Goal: Task Accomplishment & Management: Use online tool/utility

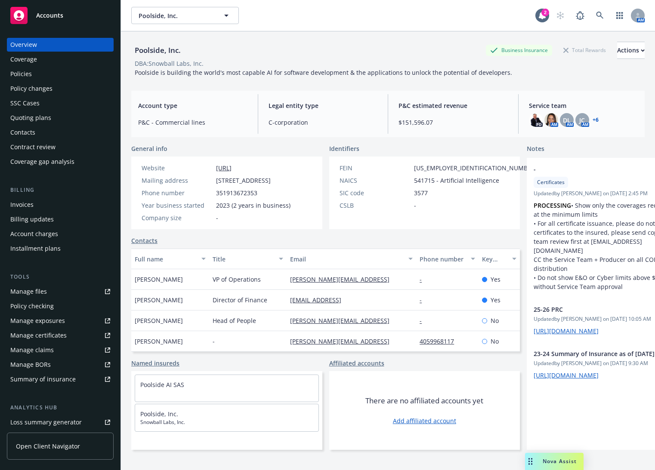
click at [205, 71] on span "Poolside is building the world's most capable AI for software development & the…" at bounding box center [323, 72] width 377 height 8
click at [55, 75] on div "Policies" at bounding box center [60, 74] width 100 height 14
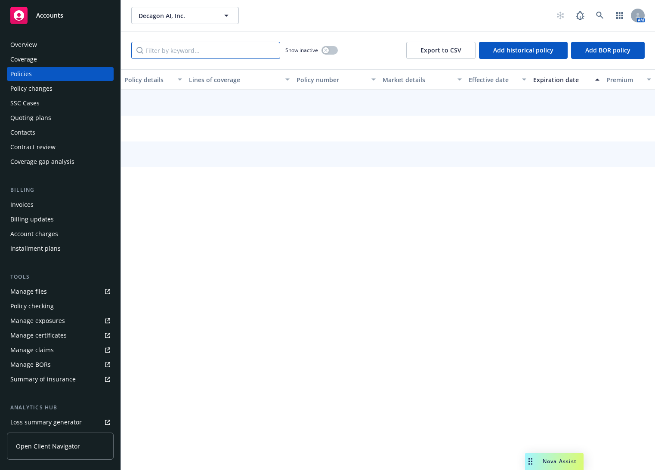
click at [179, 52] on input "Filter by keyword..." at bounding box center [205, 50] width 149 height 17
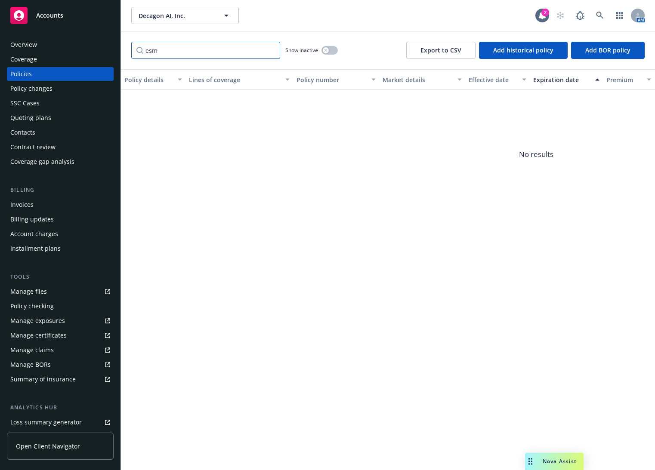
type input "esm"
click at [330, 50] on button "button" at bounding box center [330, 50] width 16 height 9
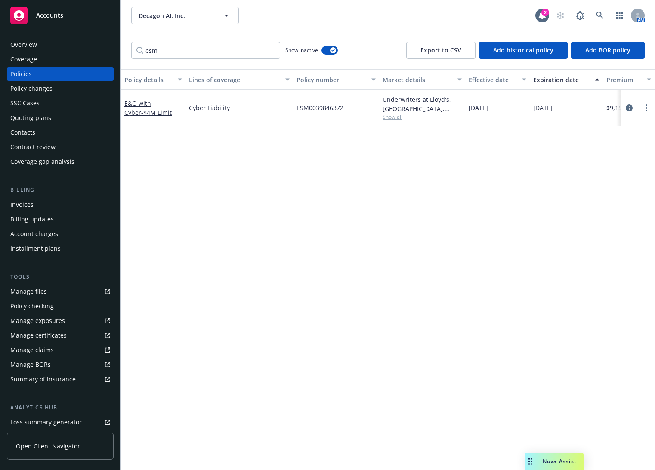
drag, startPoint x: 469, startPoint y: 106, endPoint x: 568, endPoint y: 107, distance: 99.0
click at [568, 107] on div "E&O with Cyber - $4M Limit Cyber Liability ESM0039846372 Underwriters at Lloyd'…" at bounding box center [536, 108] width 831 height 36
copy div "12/06/2023 11/14/2024"
drag, startPoint x: 201, startPoint y: 258, endPoint x: 197, endPoint y: 257, distance: 4.4
click at [201, 258] on div "Policy details Lines of coverage Policy number Market details Effective date Ex…" at bounding box center [388, 269] width 534 height 401
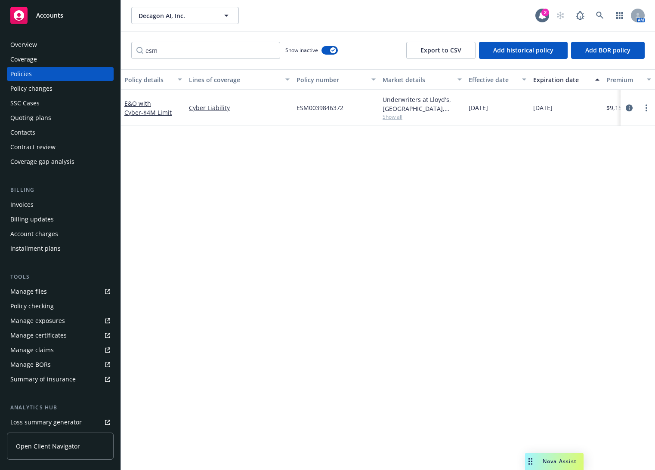
click at [69, 111] on div "Quoting plans" at bounding box center [60, 118] width 100 height 14
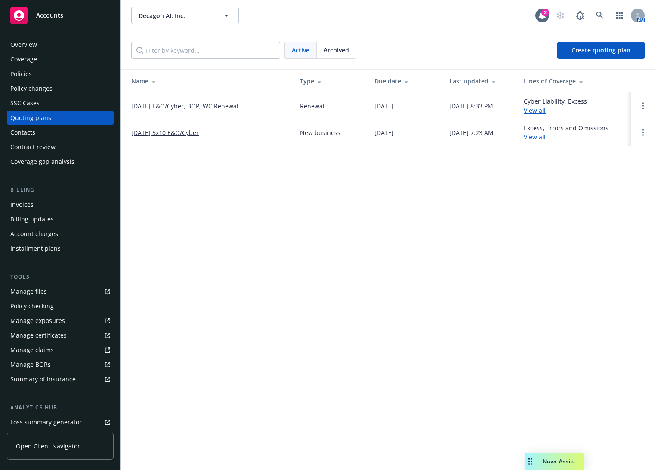
click at [173, 107] on link "[DATE] E&O/Cyber, BOP, WC Renewal" at bounding box center [184, 106] width 107 height 9
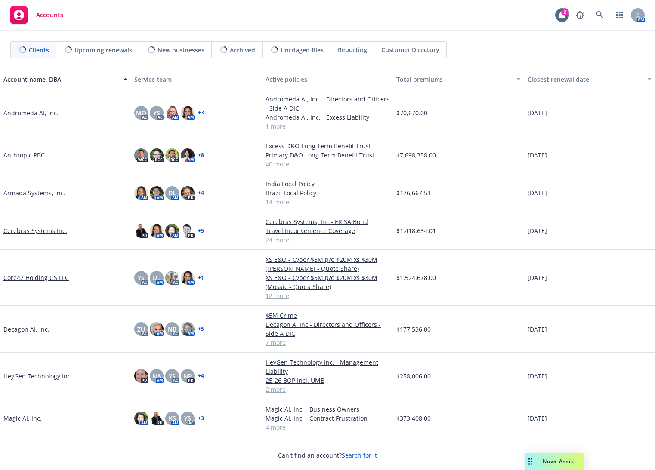
click at [36, 156] on link "Anthropic PBC" at bounding box center [23, 155] width 41 height 9
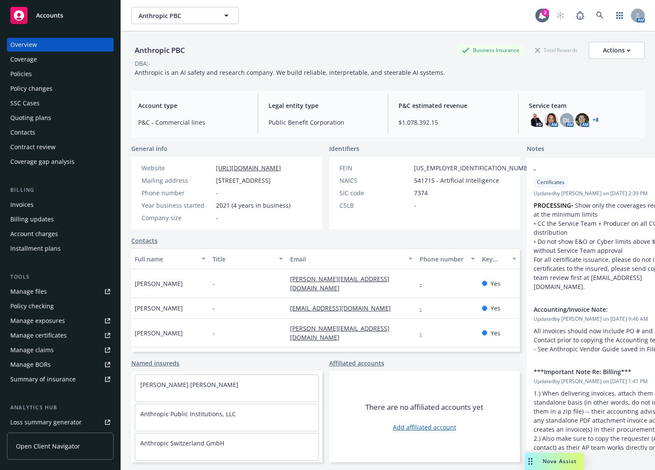
click at [77, 332] on link "Manage certificates" at bounding box center [60, 336] width 107 height 14
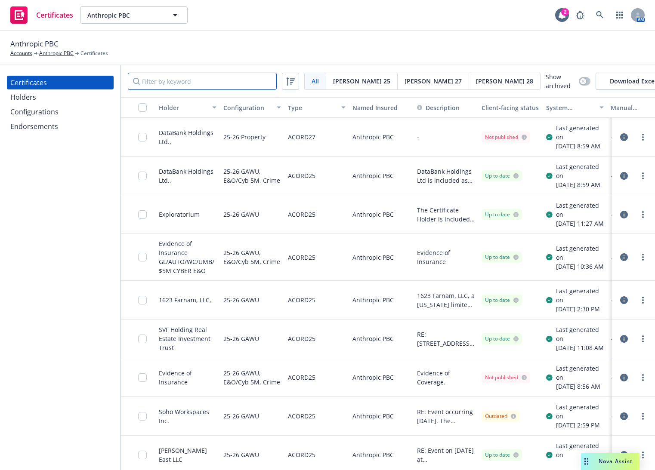
click at [162, 79] on input "Filter by keyword" at bounding box center [202, 81] width 149 height 17
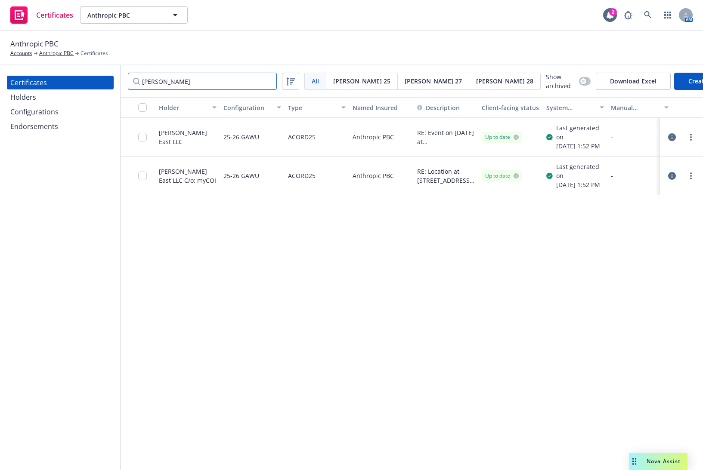
type input "[PERSON_NAME]"
click at [436, 130] on div "RE: Event on July 17th 2025 at 1251 Avenue of the Americas, New York, N.Y 1251 …" at bounding box center [446, 137] width 65 height 39
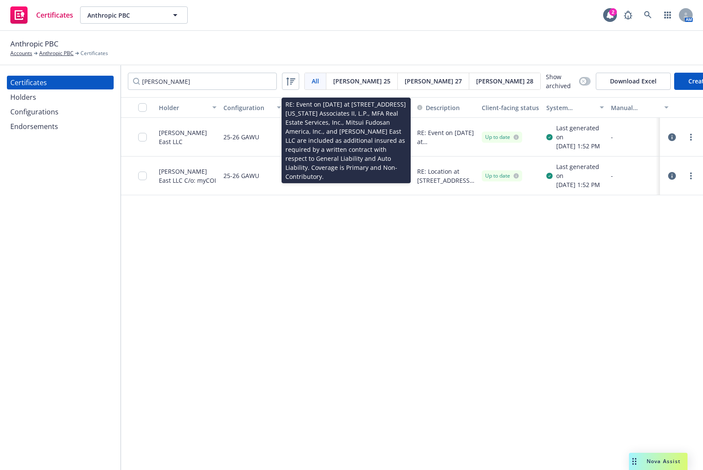
click at [437, 132] on span "RE: Event on July 17th 2025 at 1251 Avenue of the Americas, New York, N.Y 1251 …" at bounding box center [446, 137] width 58 height 18
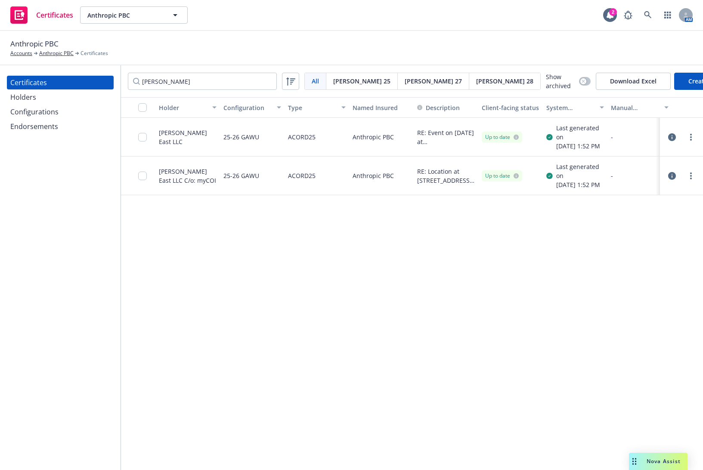
click at [655, 137] on div at bounding box center [681, 137] width 36 height 17
click at [655, 139] on icon "button" at bounding box center [672, 137] width 8 height 8
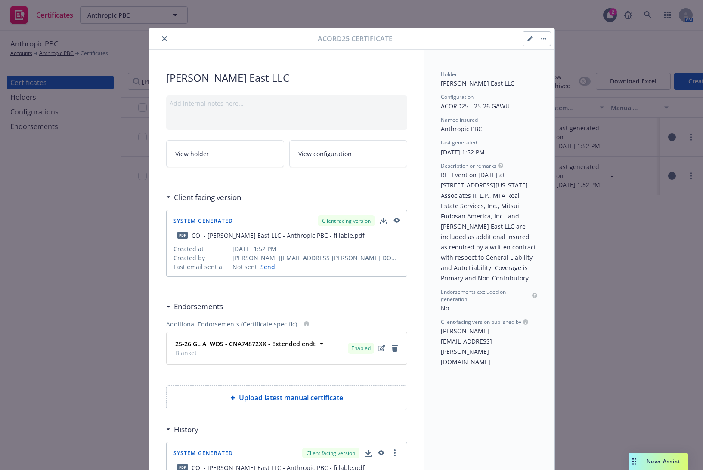
click at [523, 42] on button "button" at bounding box center [530, 39] width 14 height 14
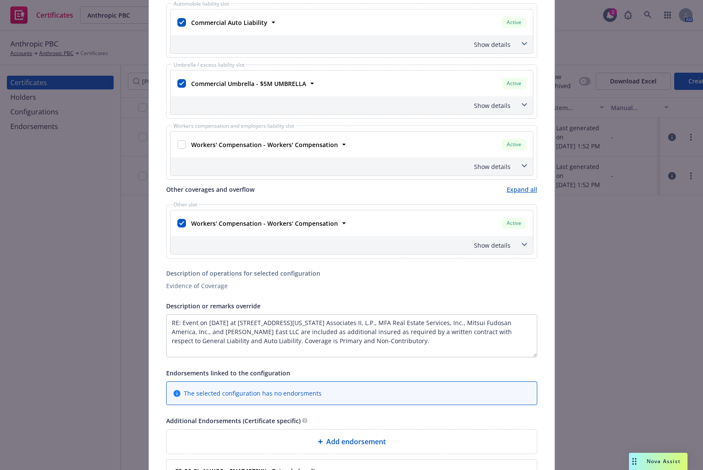
scroll to position [366, 0]
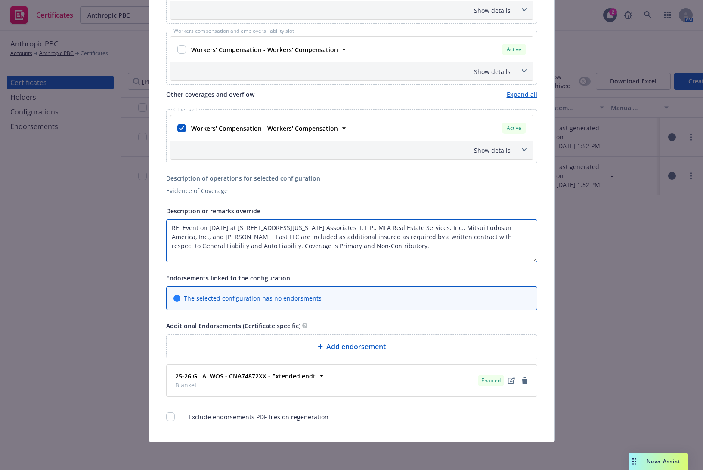
drag, startPoint x: 204, startPoint y: 227, endPoint x: 243, endPoint y: 226, distance: 38.7
click at [243, 226] on textarea "RE: Event on July 17th 2025 at 1251 Avenue of the Americas, New York, N.Y 1251 …" at bounding box center [351, 241] width 371 height 43
type textarea "RE: Event on November 4-6, 2025 at 1251 Avenue of the Americas, New York, N.Y 1…"
click at [288, 191] on div "Evidence of Coverage" at bounding box center [351, 190] width 371 height 9
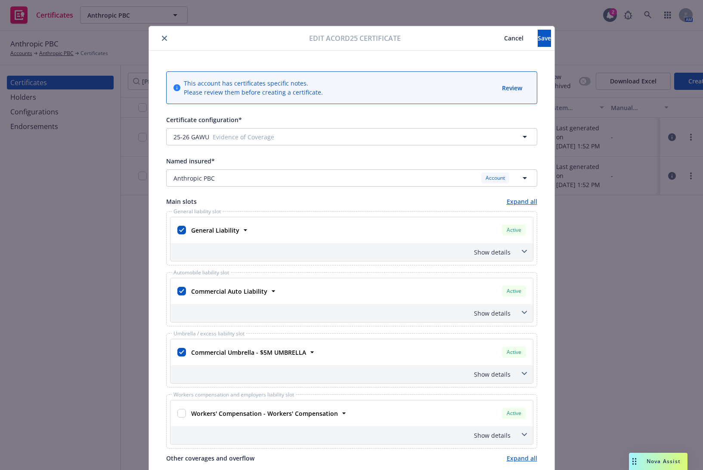
scroll to position [0, 0]
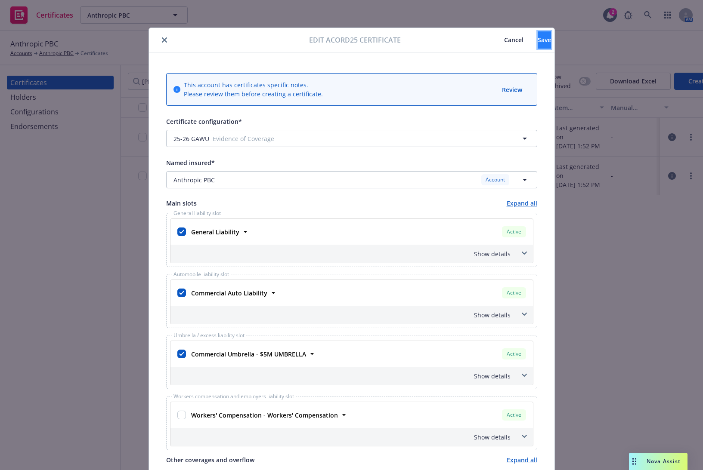
click at [538, 43] on span "Save" at bounding box center [544, 40] width 13 height 8
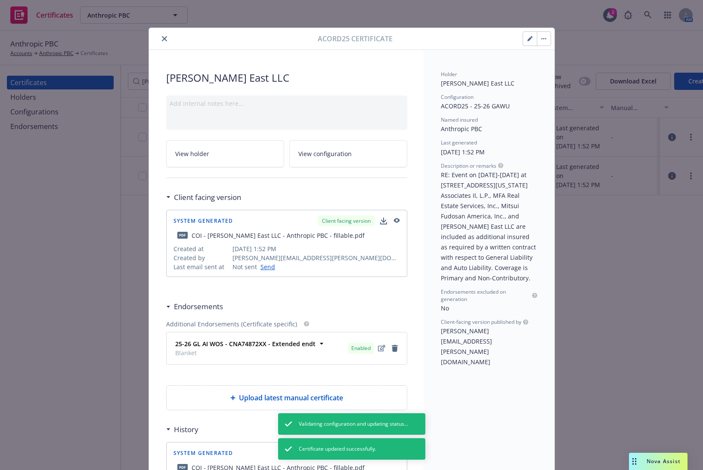
click at [538, 37] on button "button" at bounding box center [544, 39] width 14 height 14
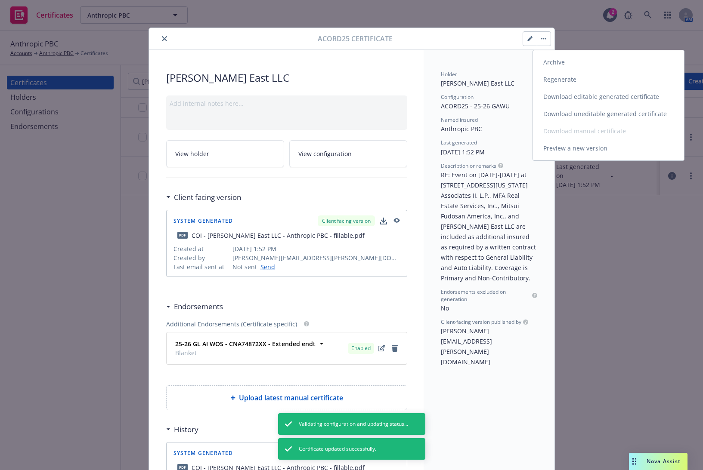
click at [568, 76] on link "Regenerate" at bounding box center [608, 79] width 151 height 17
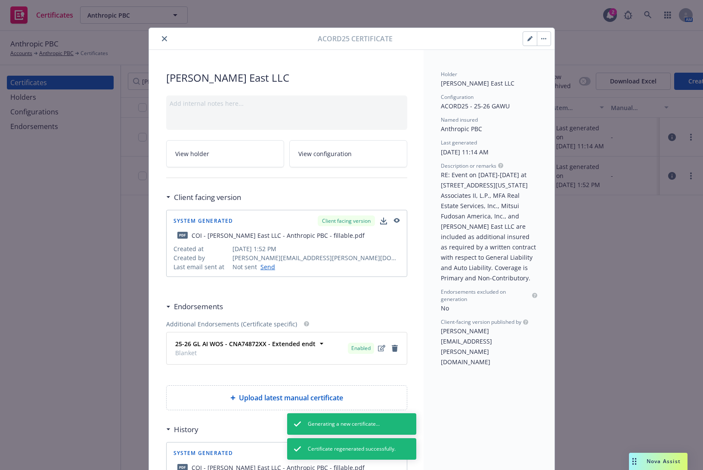
click at [393, 220] on icon "button" at bounding box center [396, 220] width 6 height 5
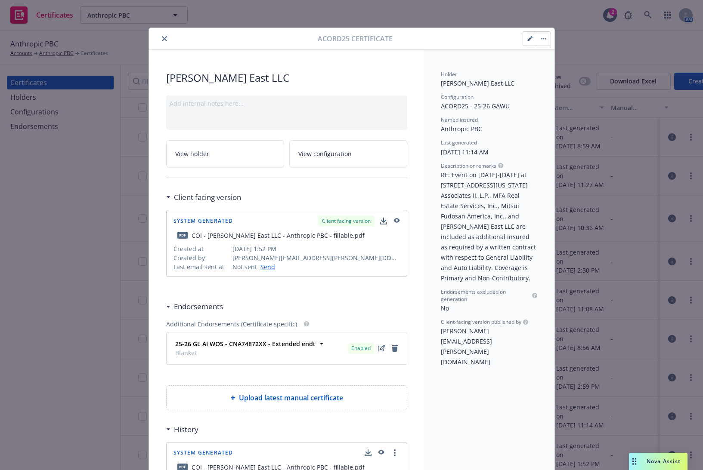
scroll to position [90, 0]
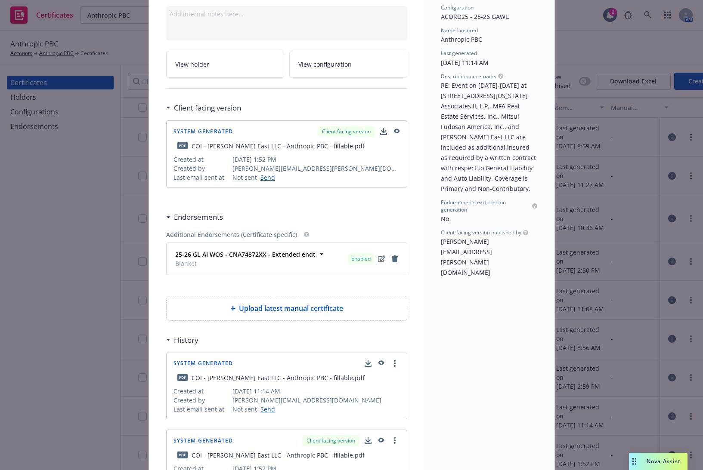
click at [379, 364] on icon "button" at bounding box center [381, 363] width 6 height 5
click at [381, 132] on icon "button" at bounding box center [383, 131] width 7 height 7
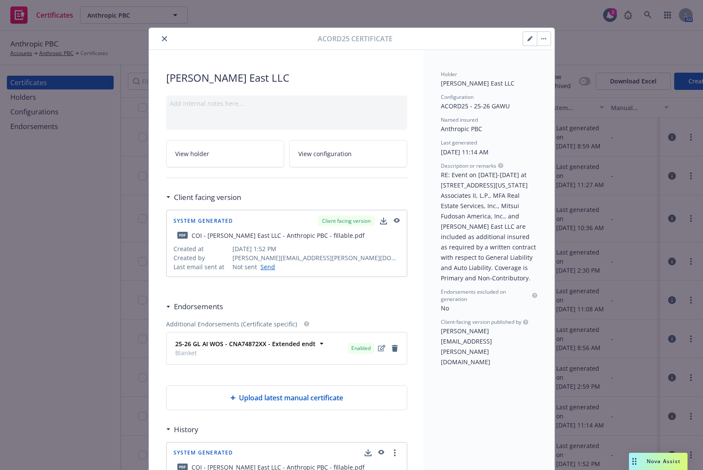
click at [164, 39] on button "close" at bounding box center [164, 39] width 10 height 10
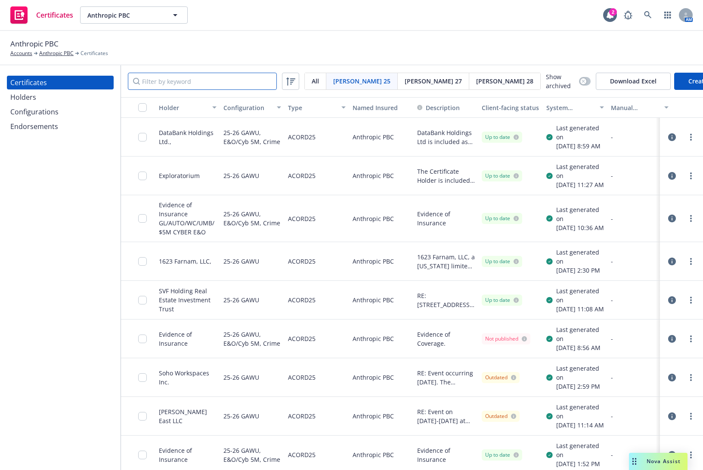
click at [173, 79] on input "Filter by keyword" at bounding box center [202, 81] width 149 height 17
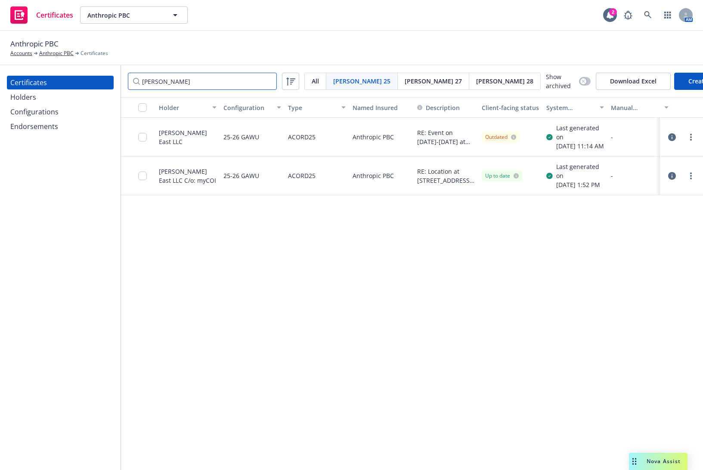
type input "hines"
click at [144, 140] on input "checkbox" at bounding box center [142, 137] width 9 height 9
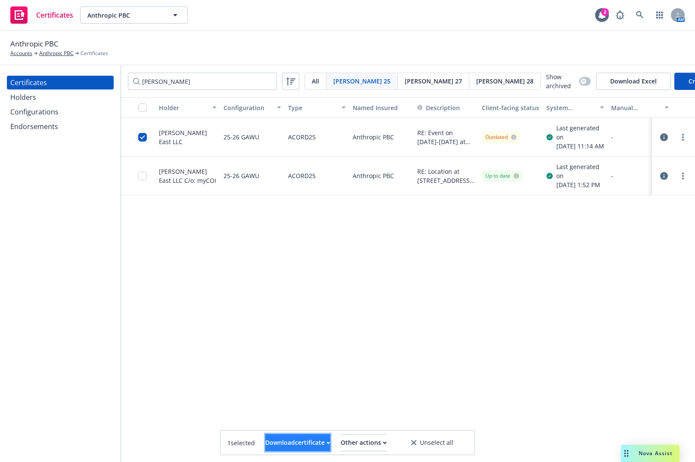
click at [322, 440] on button "Download certificate" at bounding box center [297, 442] width 65 height 17
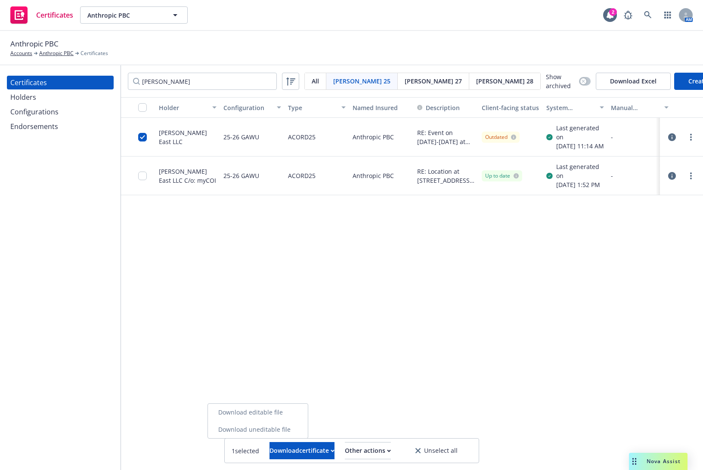
click at [308, 433] on link "Download uneditable file" at bounding box center [258, 429] width 100 height 17
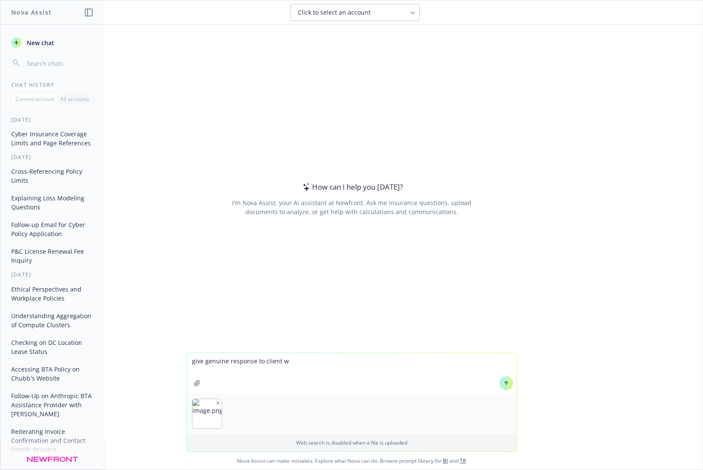
type textarea "give genuine response to client"
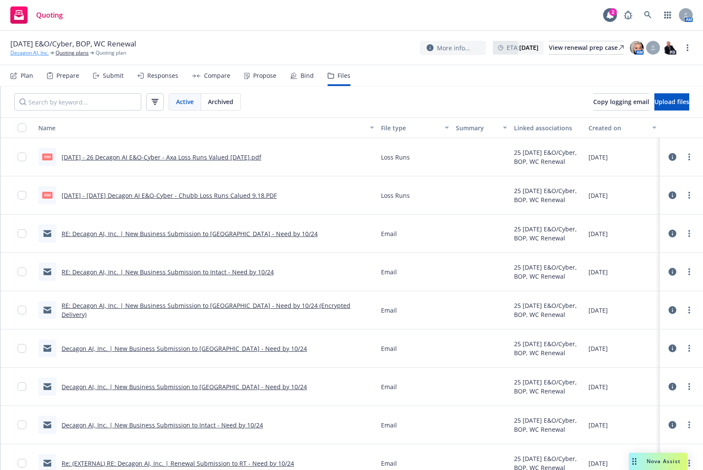
click at [40, 55] on div "[DATE] E&O/Cyber, BOP, WC Renewal Decagon AI, Inc. Quoting plans Quoting plan M…" at bounding box center [351, 48] width 703 height 34
click at [40, 53] on link "Decagon AI, Inc." at bounding box center [29, 53] width 38 height 8
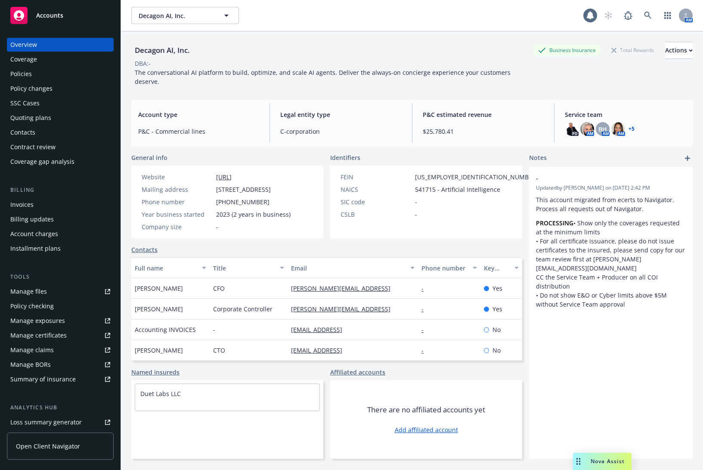
click at [45, 73] on div "Policies" at bounding box center [60, 74] width 100 height 14
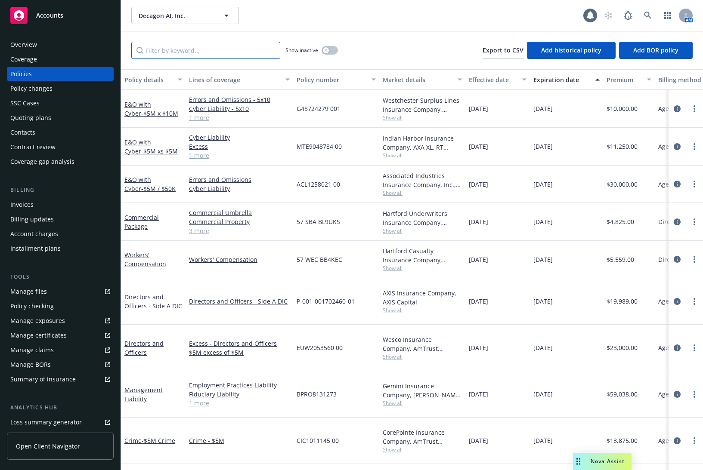
click at [197, 46] on input "Filter by keyword..." at bounding box center [205, 50] width 149 height 17
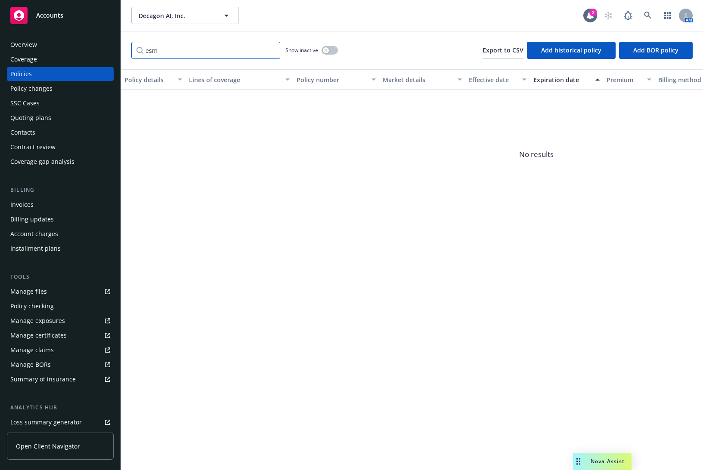
type input "esm"
click at [330, 47] on button "button" at bounding box center [330, 50] width 16 height 9
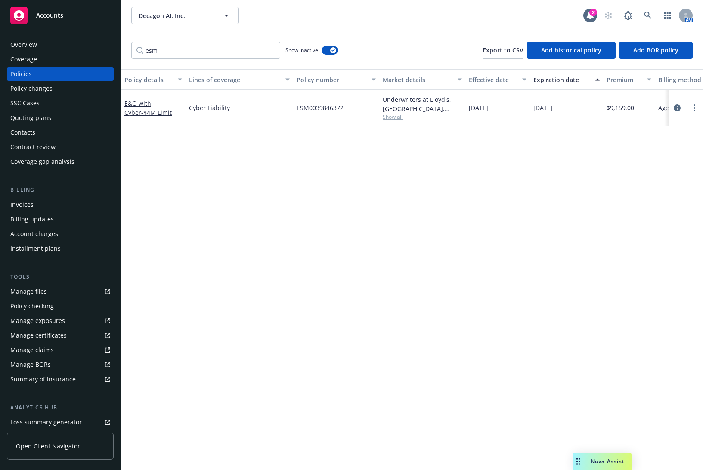
click at [394, 116] on span "Show all" at bounding box center [422, 116] width 79 height 7
click at [134, 102] on link "E&O with Cyber - $4M Limit" at bounding box center [147, 107] width 47 height 17
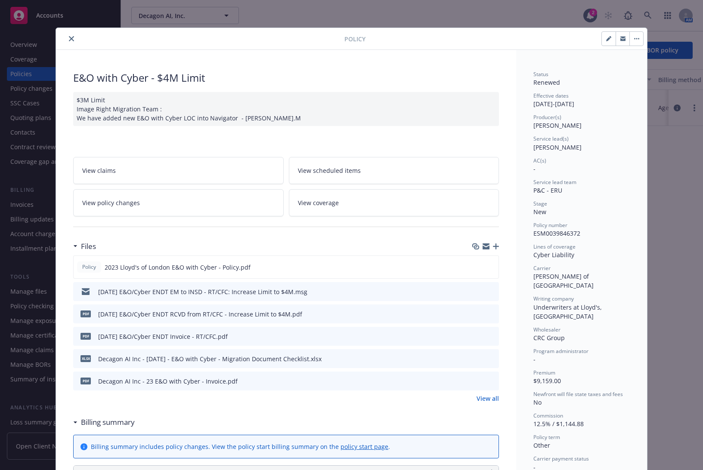
click at [71, 34] on div at bounding box center [201, 39] width 285 height 10
click at [69, 36] on icon "close" at bounding box center [71, 38] width 5 height 5
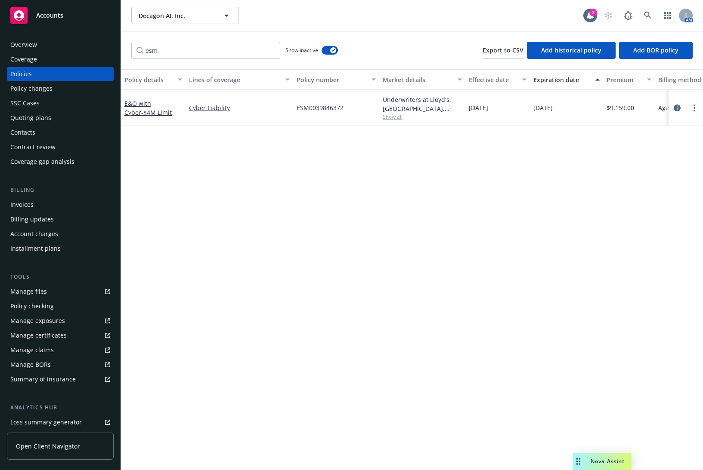
click at [49, 112] on div "Quoting plans" at bounding box center [30, 118] width 41 height 14
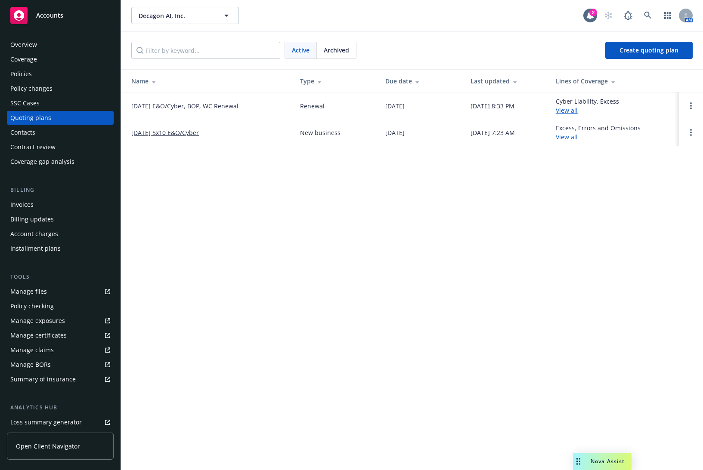
click at [198, 103] on link "11/14/25 E&O/Cyber, BOP, WC Renewal" at bounding box center [184, 106] width 107 height 9
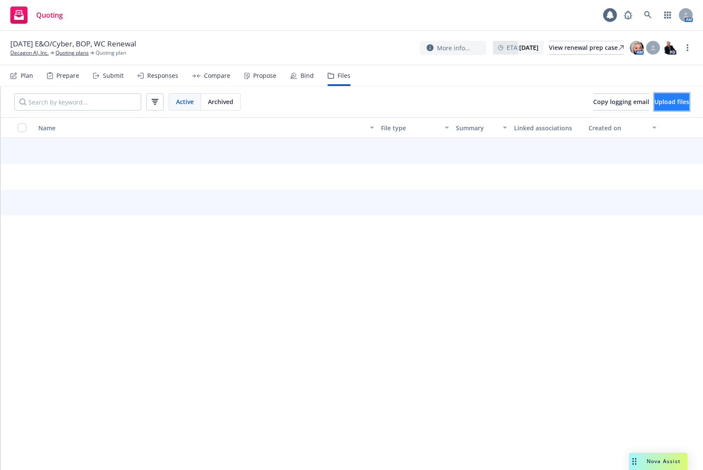
click at [654, 107] on button "Upload files" at bounding box center [671, 101] width 35 height 17
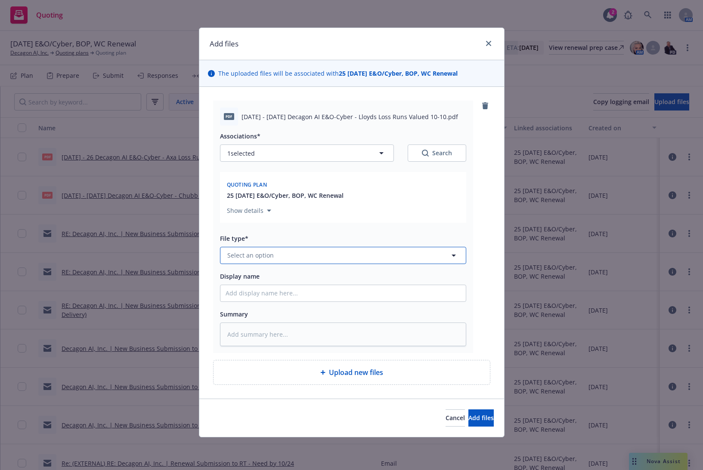
click at [268, 260] on button "Select an option" at bounding box center [343, 255] width 246 height 17
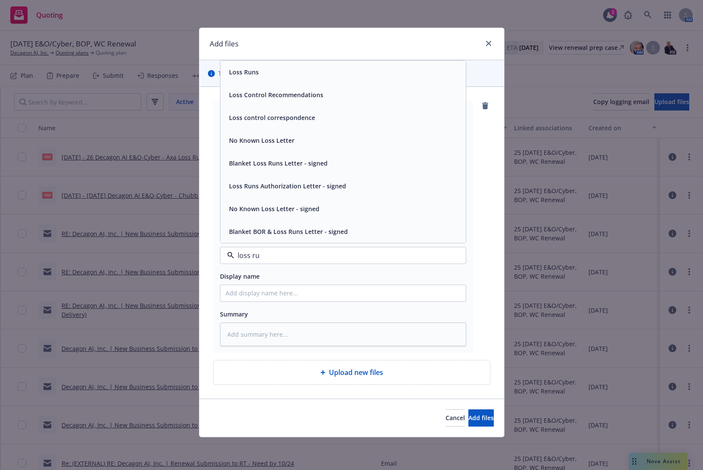
type input "loss run"
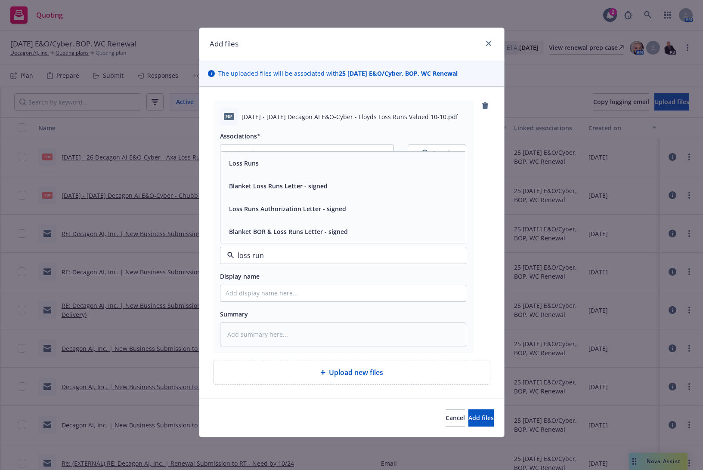
click at [279, 168] on div "Loss Runs" at bounding box center [343, 163] width 235 height 12
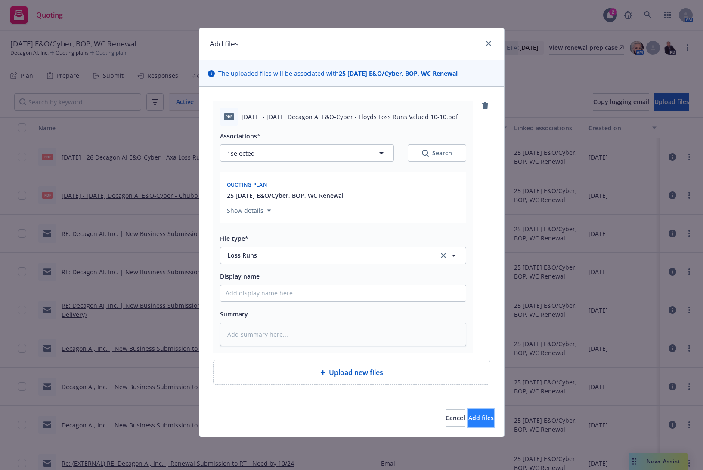
click at [472, 411] on button "Add files" at bounding box center [480, 418] width 25 height 17
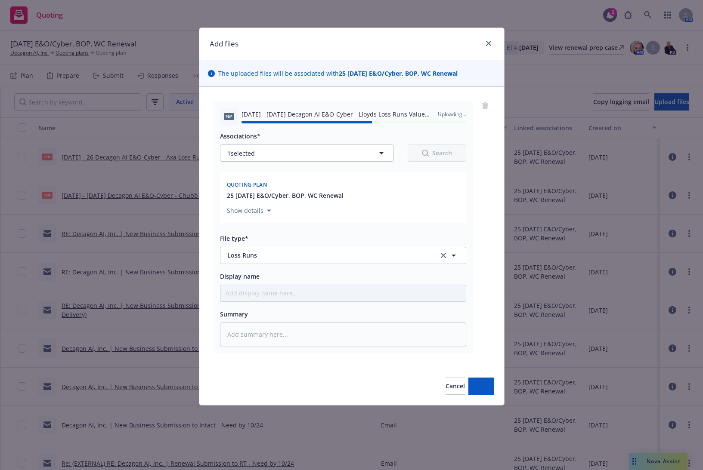
type textarea "x"
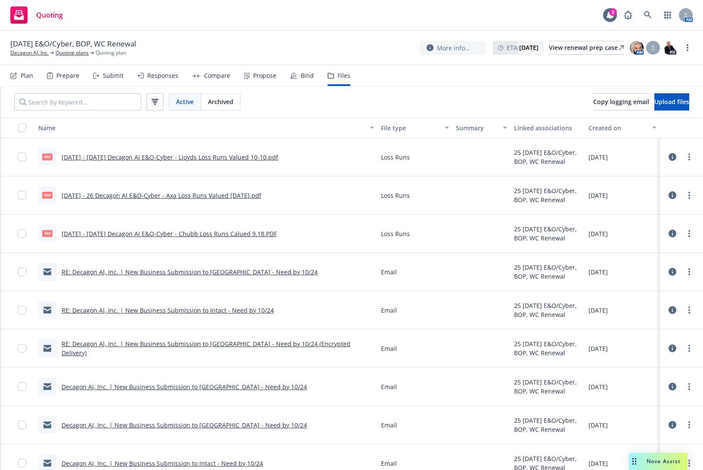
click at [200, 26] on div "Quoting 2 AM" at bounding box center [351, 15] width 703 height 31
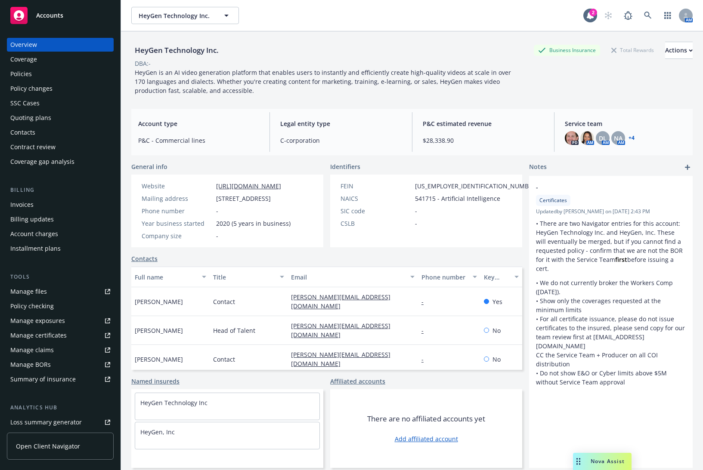
drag, startPoint x: 406, startPoint y: 98, endPoint x: 109, endPoint y: 93, distance: 296.6
click at [406, 98] on div "HeyGen Technology Inc. Business Insurance Total Rewards Actions DBA: - HeyGen i…" at bounding box center [411, 66] width 561 height 71
click at [48, 74] on div "Policies" at bounding box center [60, 74] width 100 height 14
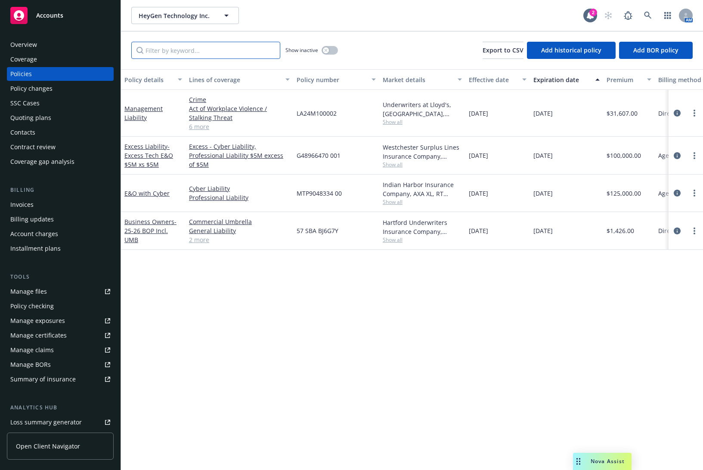
click at [223, 51] on input "Filter by keyword..." at bounding box center [205, 50] width 149 height 17
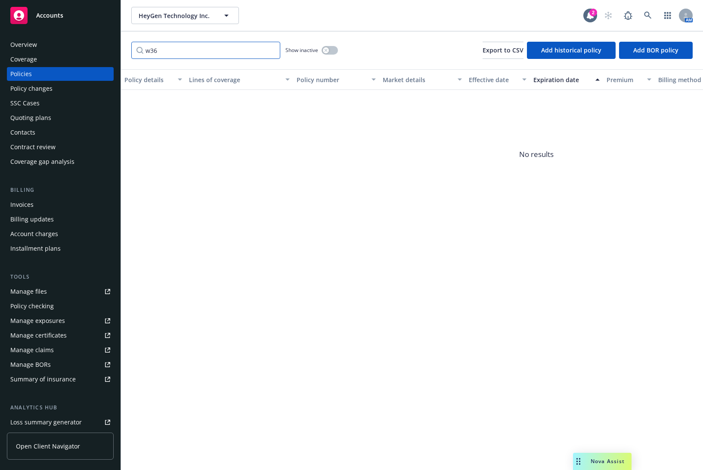
type input "w36"
click at [324, 50] on icon "button" at bounding box center [325, 50] width 3 height 3
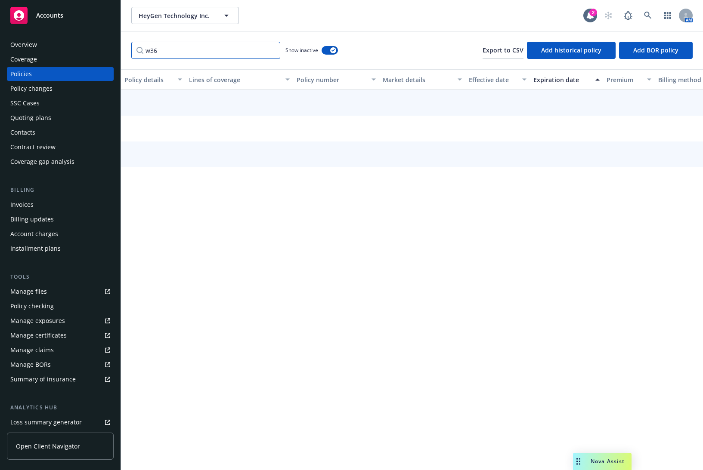
click at [224, 53] on input "w36" at bounding box center [205, 50] width 149 height 17
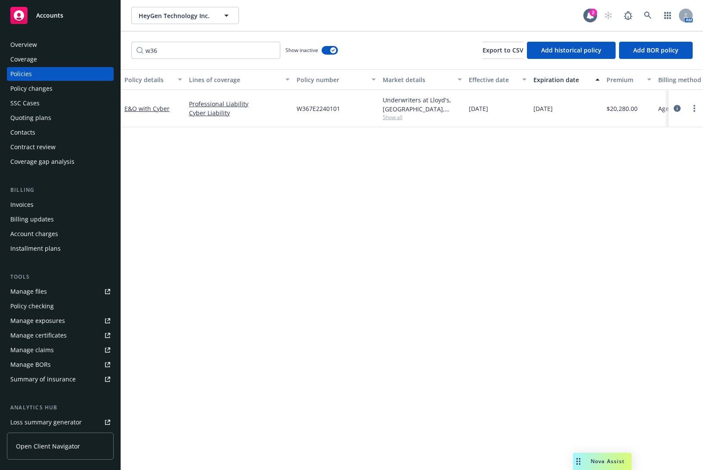
drag, startPoint x: 470, startPoint y: 108, endPoint x: 568, endPoint y: 111, distance: 97.3
click at [568, 111] on div "E&O with Cyber Professional Liability Cyber Liability W367E2240101 Underwriters…" at bounding box center [536, 108] width 831 height 37
copy div "01/05/2024 02/15/2025"
click at [358, 303] on div "Policy details Lines of coverage Policy number Market details Effective date Ex…" at bounding box center [412, 269] width 582 height 401
click at [47, 114] on div "Quoting plans" at bounding box center [30, 118] width 41 height 14
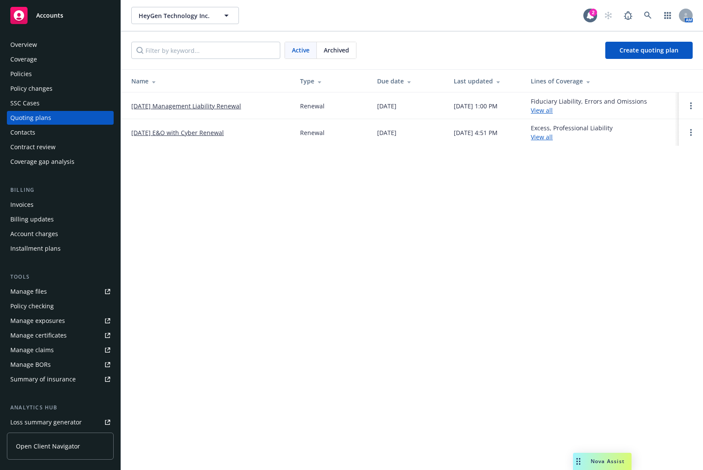
click at [187, 130] on link "2/15/2026 E&O with Cyber Renewal" at bounding box center [177, 132] width 93 height 9
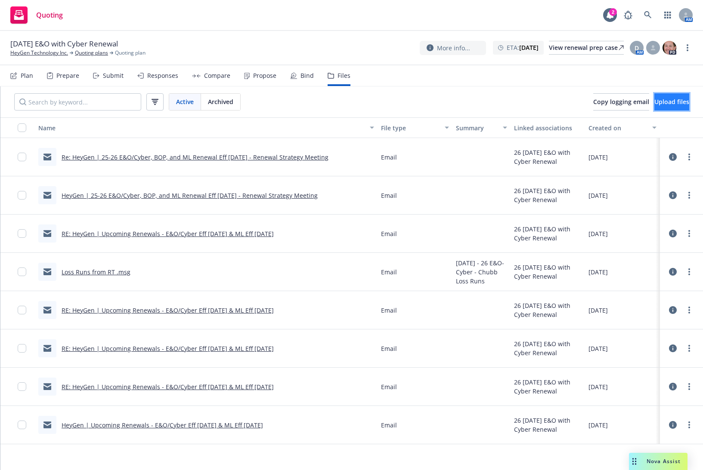
click at [654, 103] on button "Upload files" at bounding box center [671, 101] width 35 height 17
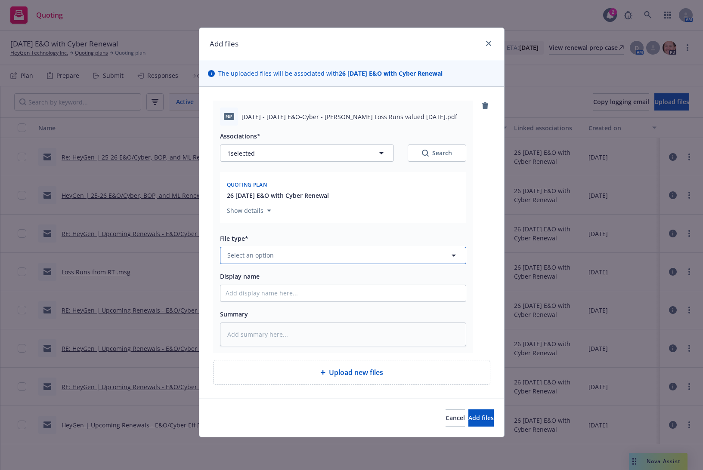
click at [263, 255] on span "Select an option" at bounding box center [250, 255] width 46 height 9
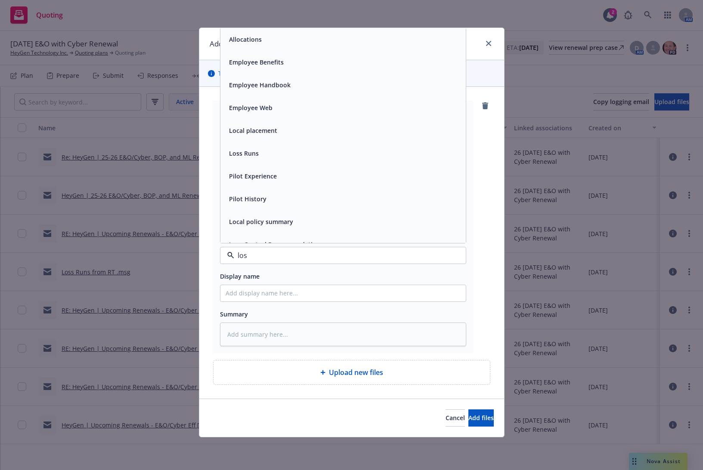
type input "loss"
click at [286, 47] on div "Loss Runs" at bounding box center [342, 39] width 245 height 23
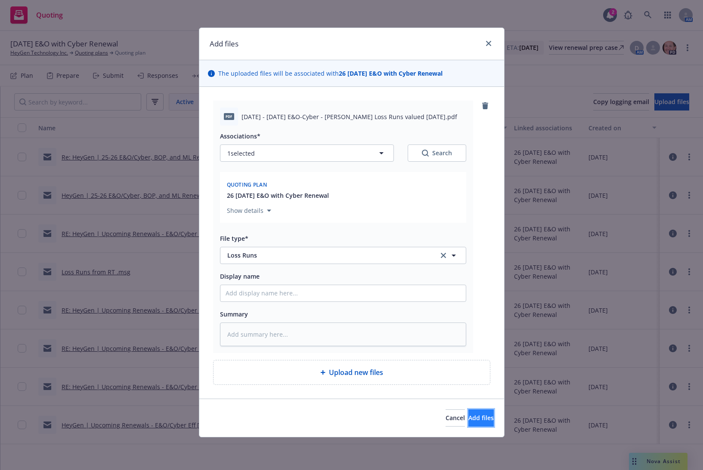
click at [468, 411] on button "Add files" at bounding box center [480, 418] width 25 height 17
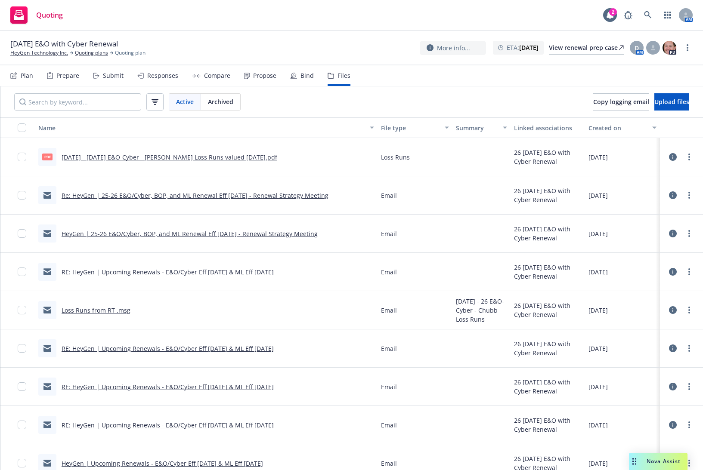
click at [417, 99] on div "Active Archived Copy logging email Upload files" at bounding box center [351, 102] width 702 height 31
drag, startPoint x: 470, startPoint y: 68, endPoint x: 391, endPoint y: 82, distance: 80.1
click at [470, 68] on nav "Plan Prepare Submit Responses Compare Propose Bind Files" at bounding box center [351, 75] width 682 height 21
click at [654, 98] on button "Upload files" at bounding box center [671, 101] width 35 height 17
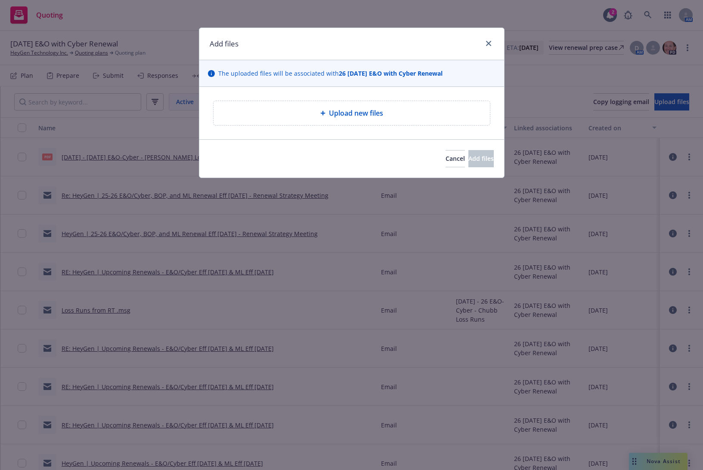
type textarea "x"
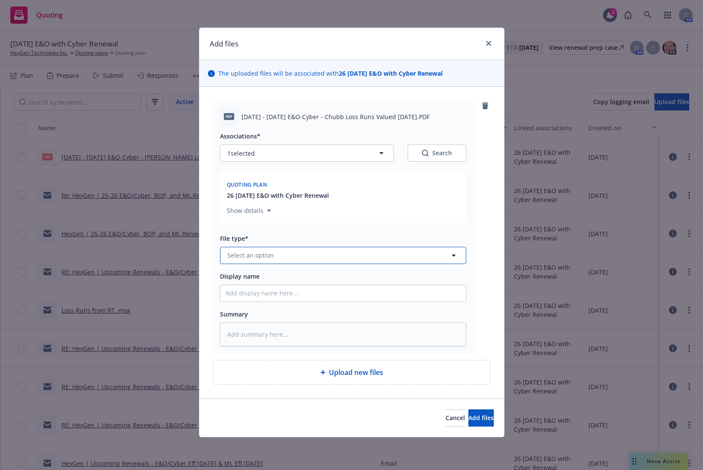
click at [270, 260] on span "Select an option" at bounding box center [250, 255] width 46 height 9
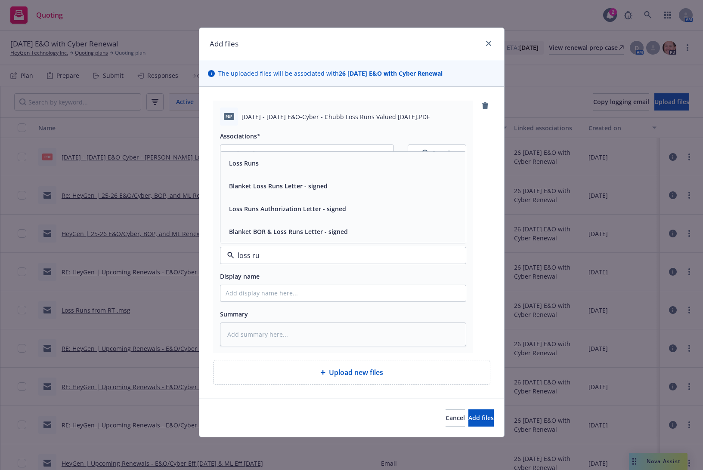
type input "loss run"
click at [273, 157] on div "Loss Runs" at bounding box center [343, 163] width 235 height 12
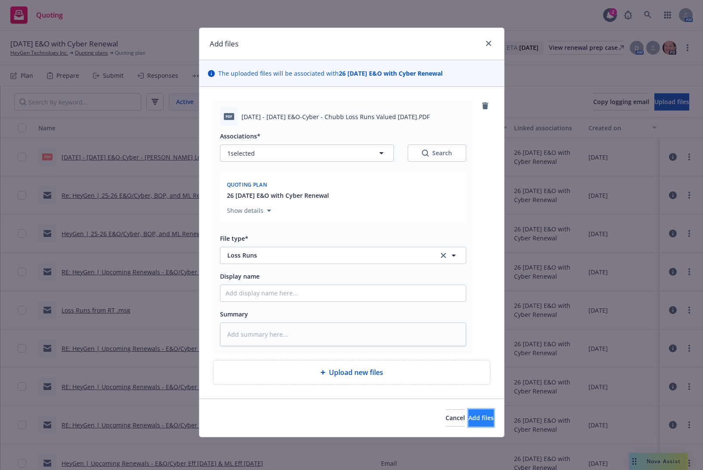
click at [468, 413] on button "Add files" at bounding box center [480, 418] width 25 height 17
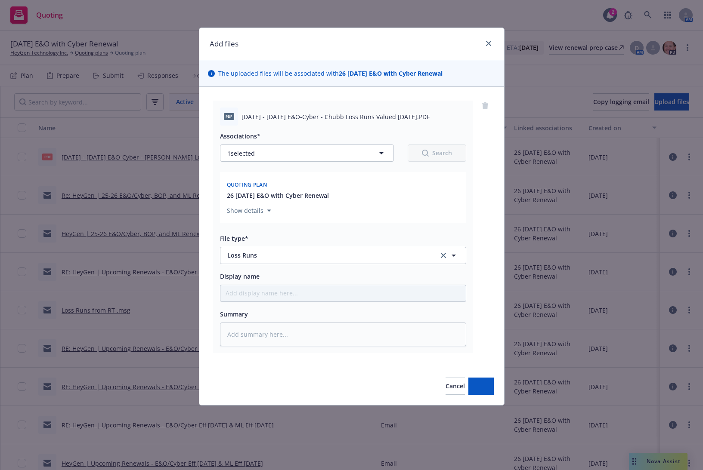
type textarea "x"
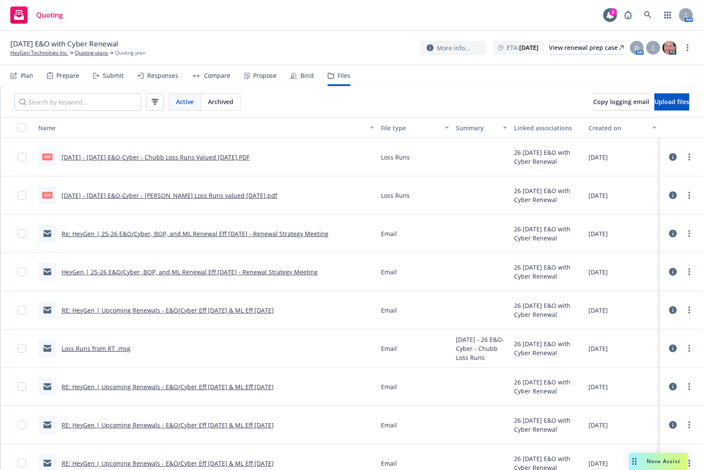
click at [274, 51] on div "2/15/2026 E&O with Cyber Renewal HeyGen Technology Inc. Quoting plans Quoting p…" at bounding box center [351, 48] width 682 height 18
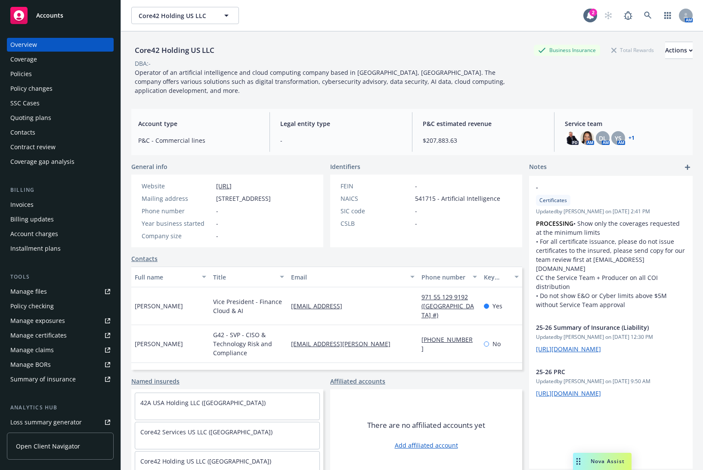
click at [76, 82] on div "Policy changes" at bounding box center [60, 89] width 100 height 14
click at [74, 74] on div "Policies" at bounding box center [60, 74] width 100 height 14
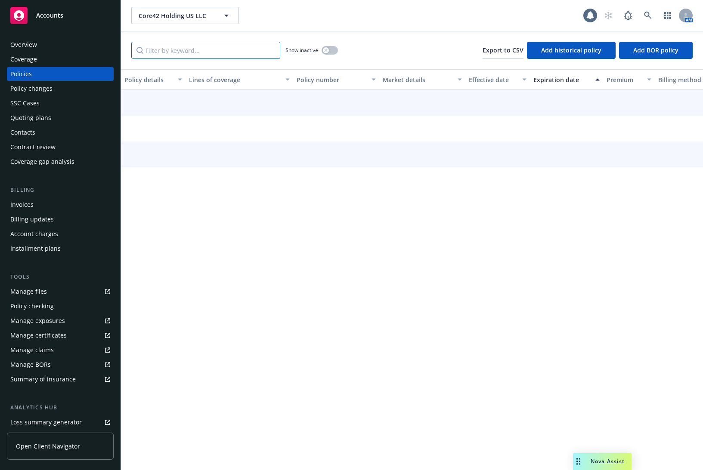
click at [152, 51] on input "Filter by keyword..." at bounding box center [205, 50] width 149 height 17
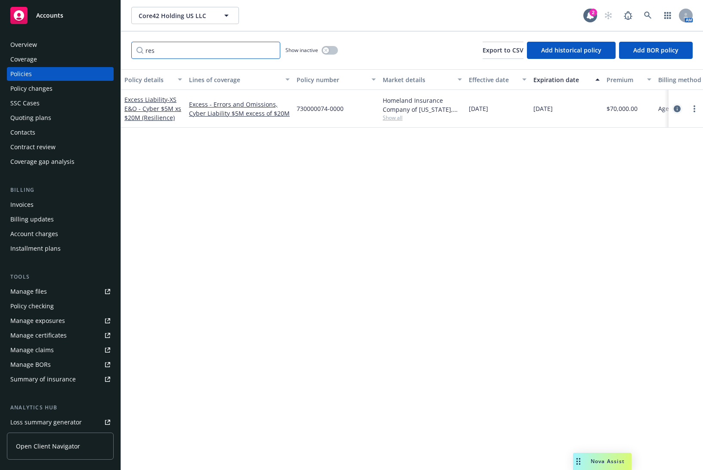
type input "res"
click at [677, 105] on icon "circleInformation" at bounding box center [677, 108] width 7 height 7
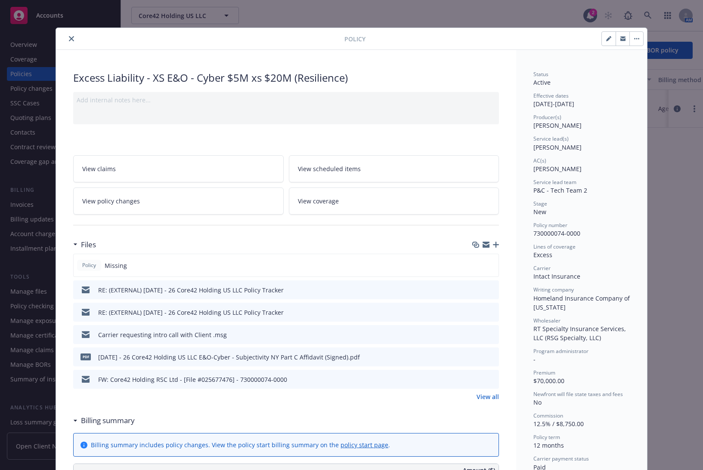
click at [493, 244] on icon "button" at bounding box center [496, 245] width 6 height 6
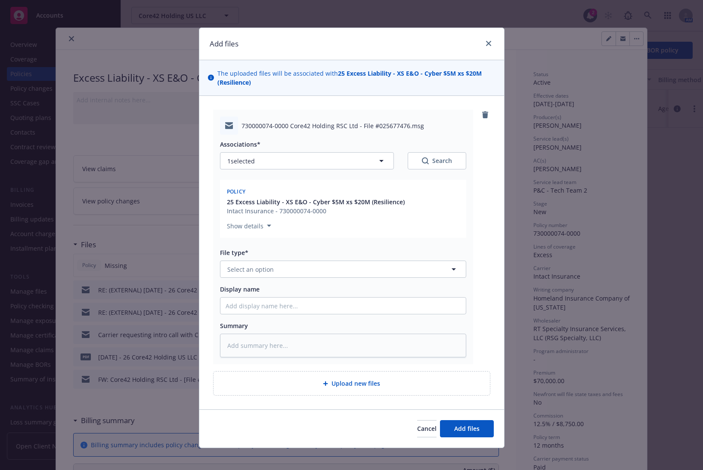
type textarea "x"
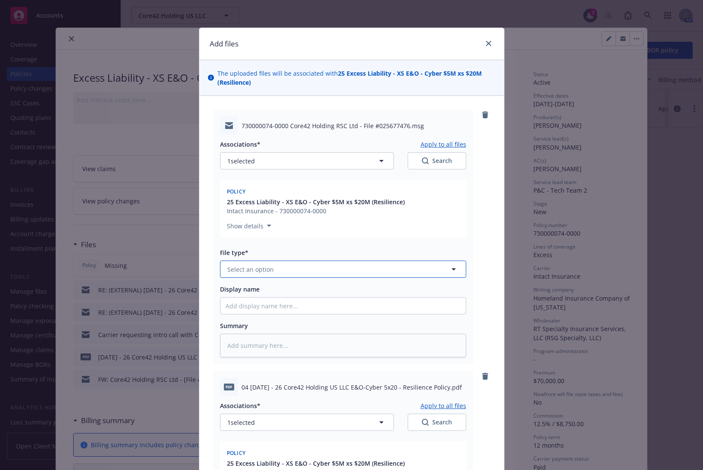
click at [258, 269] on span "Select an option" at bounding box center [250, 269] width 46 height 9
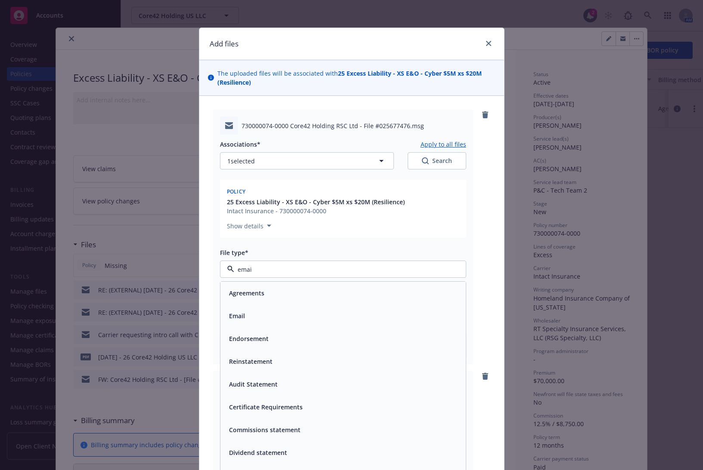
type input "email"
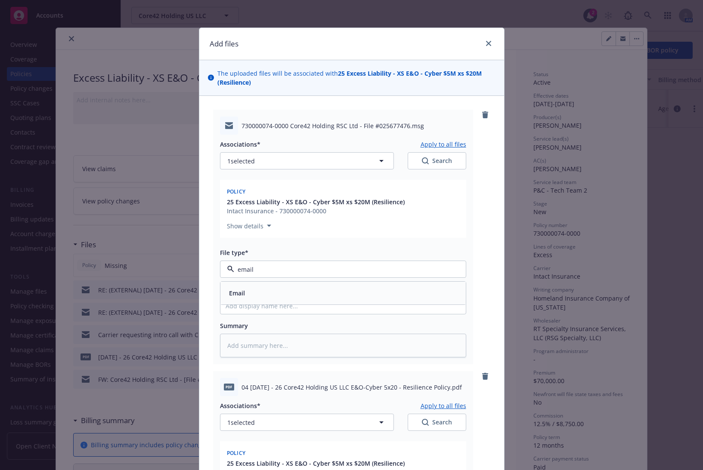
click at [258, 289] on div "Email" at bounding box center [343, 293] width 235 height 12
click at [266, 308] on input "Display name" at bounding box center [342, 306] width 245 height 16
type textarea "x"
type input "P"
type textarea "x"
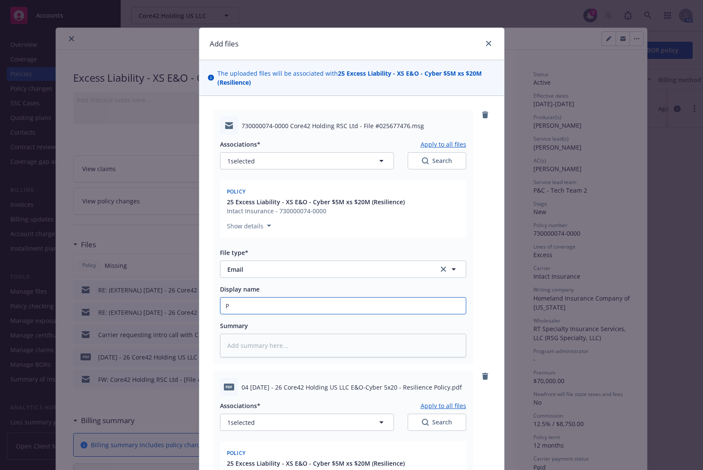
type input "Po"
type textarea "x"
type input "Pol"
type textarea "x"
type input "Poli"
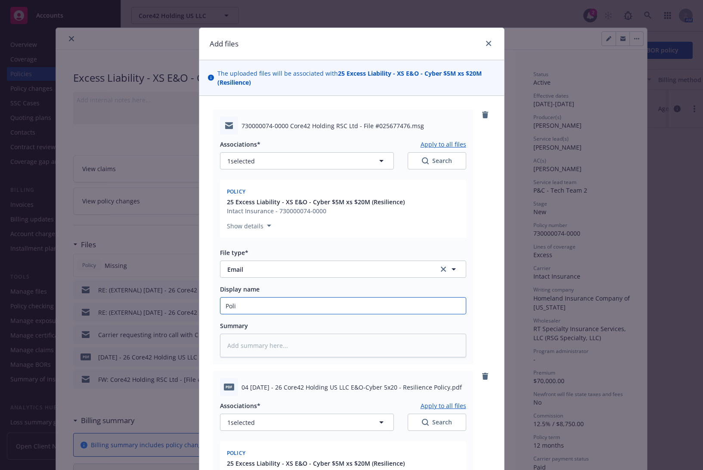
type textarea "x"
type input "Policy"
type textarea "x"
type input "Policy"
type textarea "x"
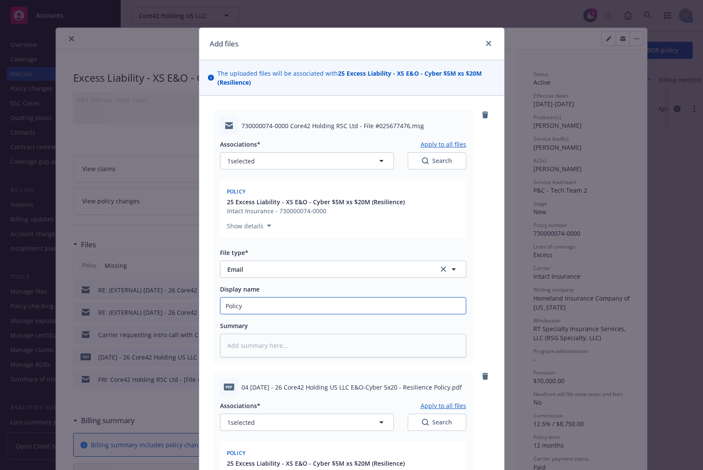
type input "Policy f"
type textarea "x"
type input "Policy fro"
type textarea "x"
type input "Policy from"
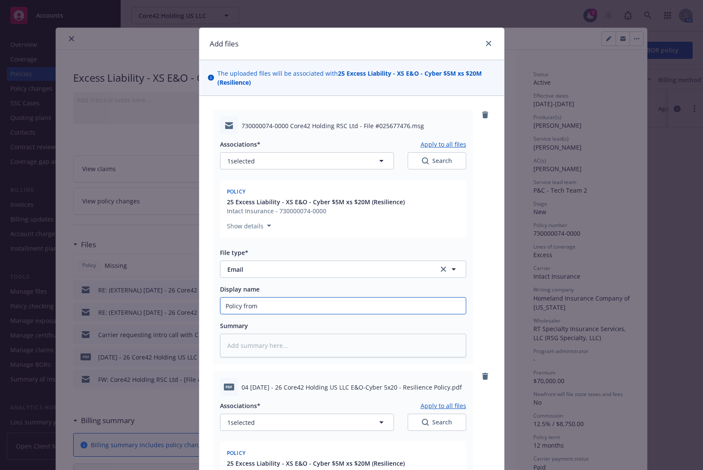
type textarea "x"
type input "Policy from"
type textarea "x"
type input "Policy from C"
type textarea "x"
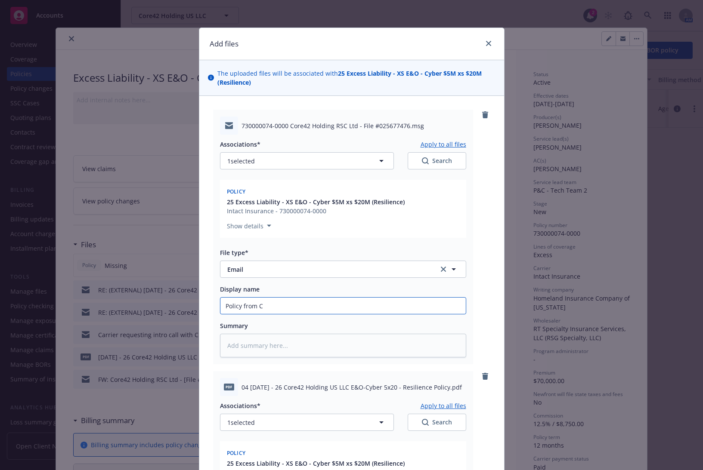
type input "Policy from Ca"
type textarea "x"
type input "Policy from Car"
type textarea "x"
type input "Policy from Carr"
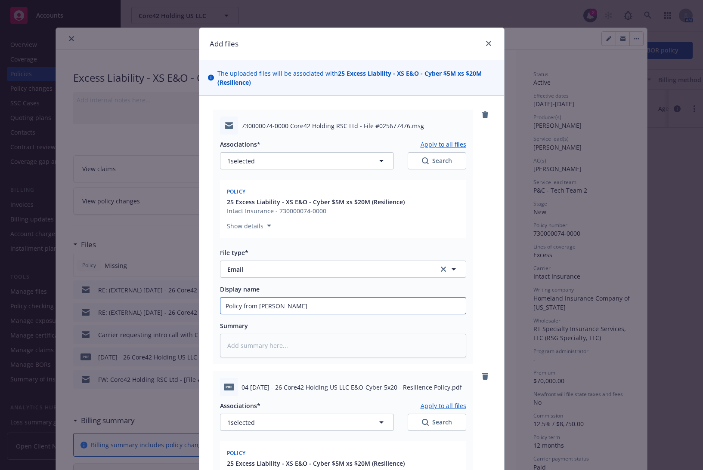
type textarea "x"
type input "Policy from Car"
type textarea "x"
type input "Policy from Ca"
type textarea "x"
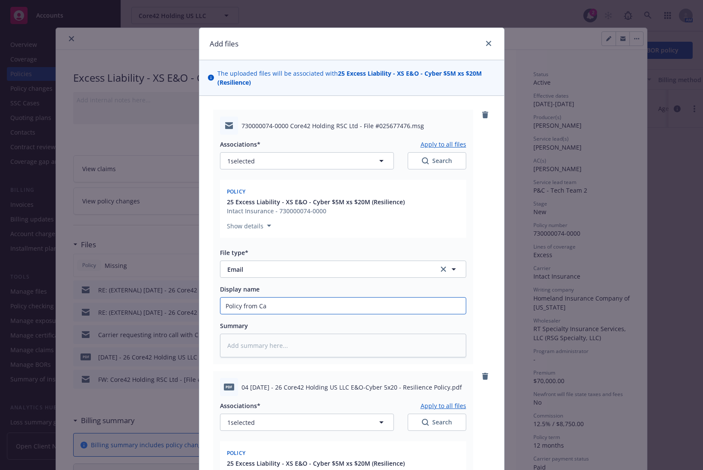
type input "Policy from C"
type textarea "x"
type input "Policy from"
type textarea "x"
type input "Policy from R"
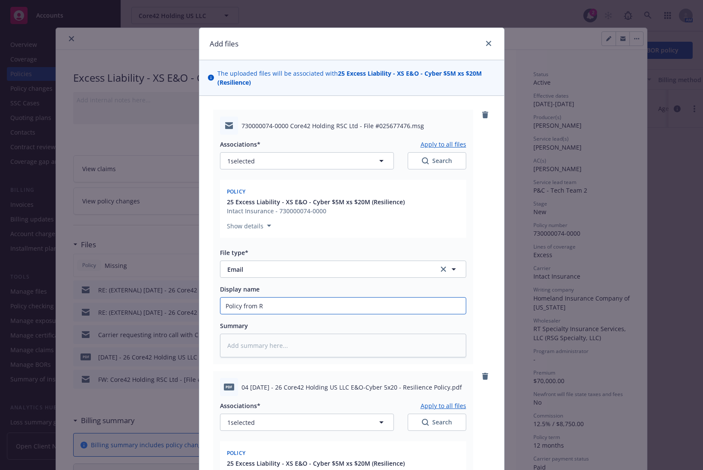
type textarea "x"
type input "Policy from RY"
type textarea "x"
type input "Policy from R"
type textarea "x"
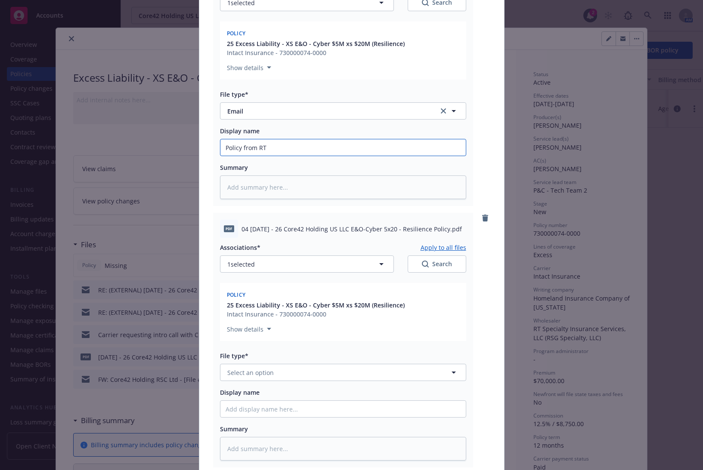
scroll to position [179, 0]
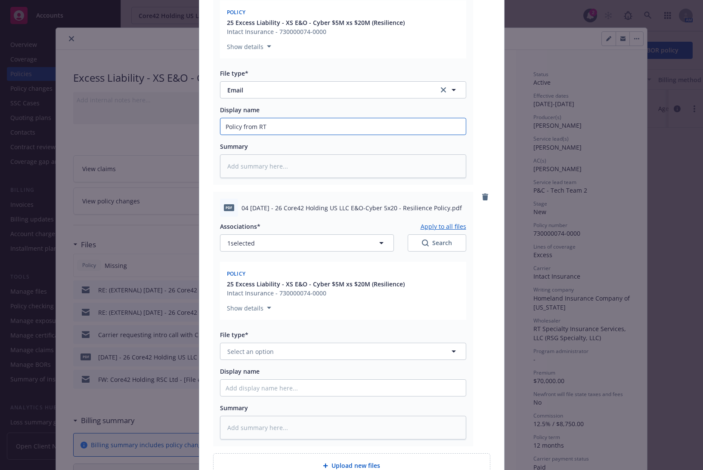
type input "Policy from RT"
click at [269, 347] on button "Select an option" at bounding box center [343, 351] width 246 height 17
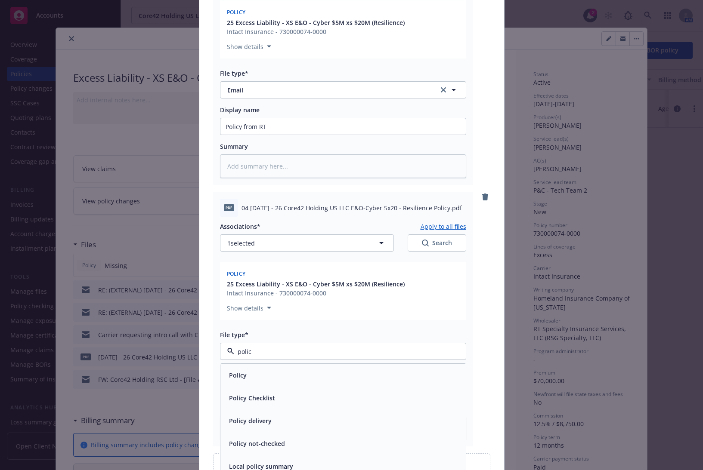
type input "policy"
click at [268, 367] on div "Policy" at bounding box center [342, 375] width 245 height 23
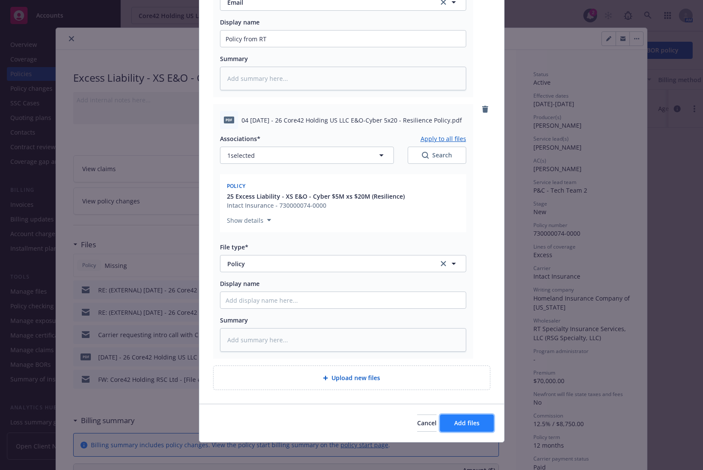
click at [445, 426] on button "Add files" at bounding box center [467, 423] width 54 height 17
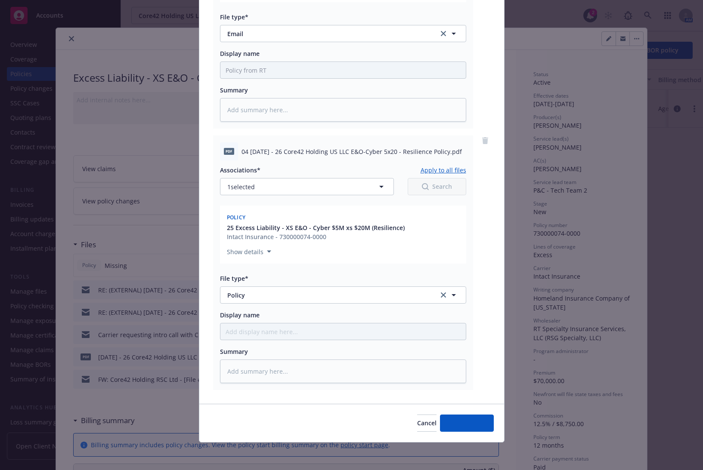
scroll to position [236, 0]
type textarea "x"
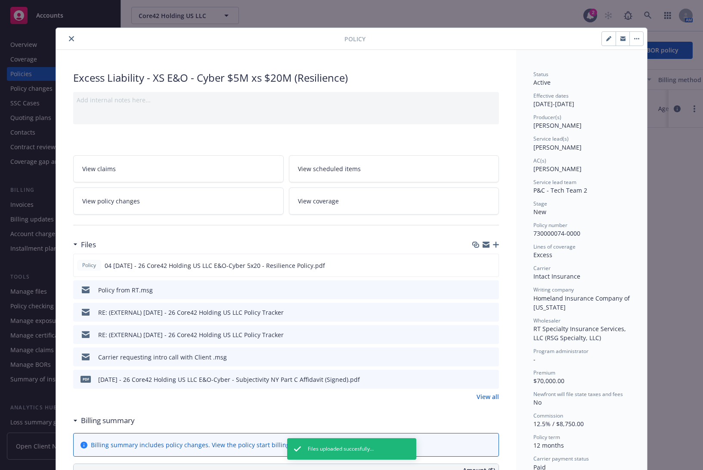
click at [69, 39] on icon "close" at bounding box center [71, 38] width 5 height 5
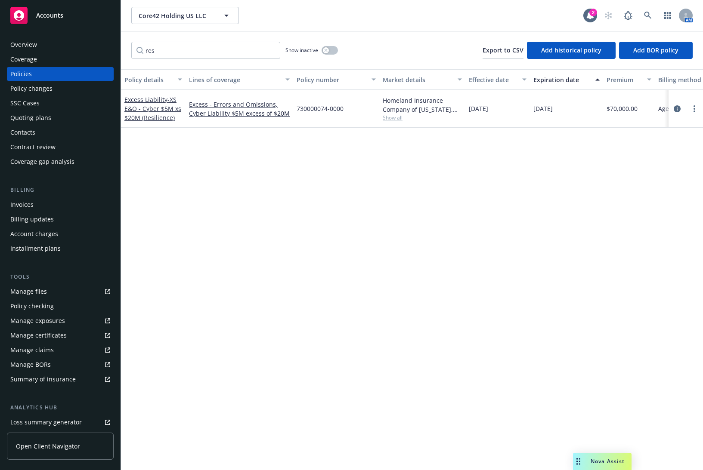
click at [256, 253] on div "Policy details Lines of coverage Policy number Market details Effective date Ex…" at bounding box center [412, 269] width 582 height 401
click at [64, 72] on div "Policies" at bounding box center [60, 74] width 100 height 14
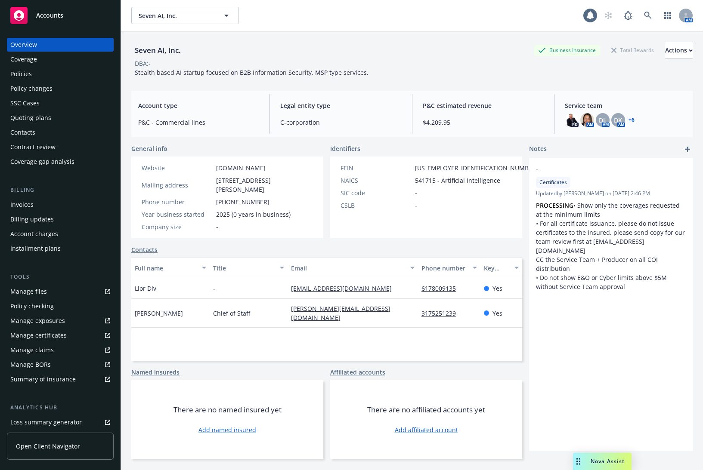
click at [74, 70] on div "Policies" at bounding box center [60, 74] width 100 height 14
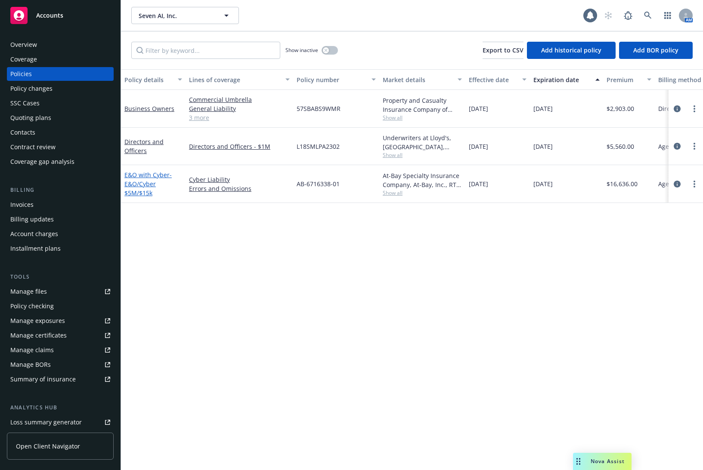
click at [142, 171] on link "E&O with Cyber - E&O/Cyber $5M/$15k" at bounding box center [147, 184] width 47 height 26
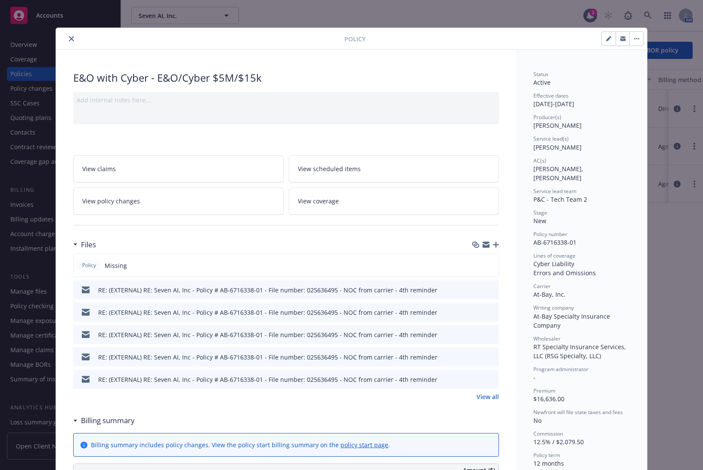
click at [493, 245] on icon "button" at bounding box center [496, 245] width 6 height 6
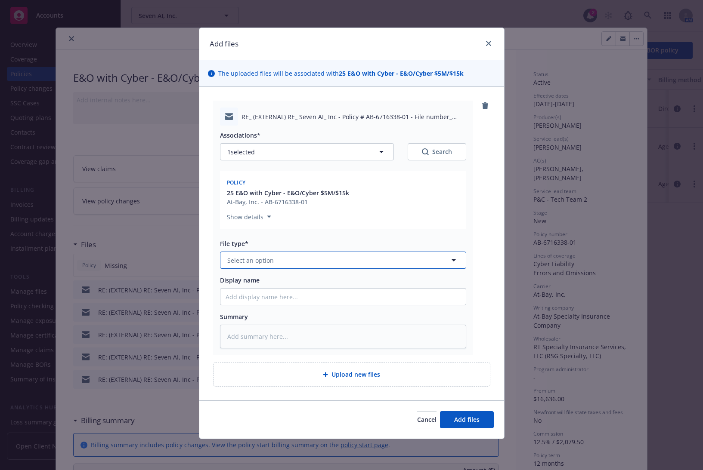
click at [265, 261] on span "Select an option" at bounding box center [250, 260] width 46 height 9
type input "email"
click at [249, 284] on div "Email" at bounding box center [343, 284] width 235 height 12
click at [241, 292] on input "Display name" at bounding box center [342, 297] width 245 height 16
type textarea "x"
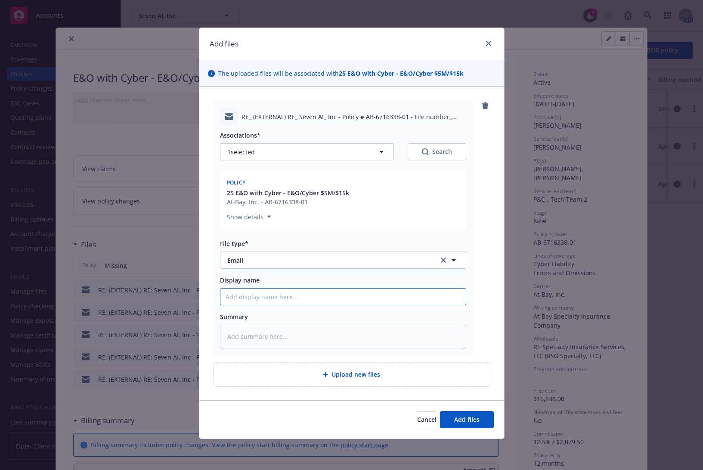
type input "E"
type textarea "x"
type input "Em"
type textarea "x"
type input "Ema"
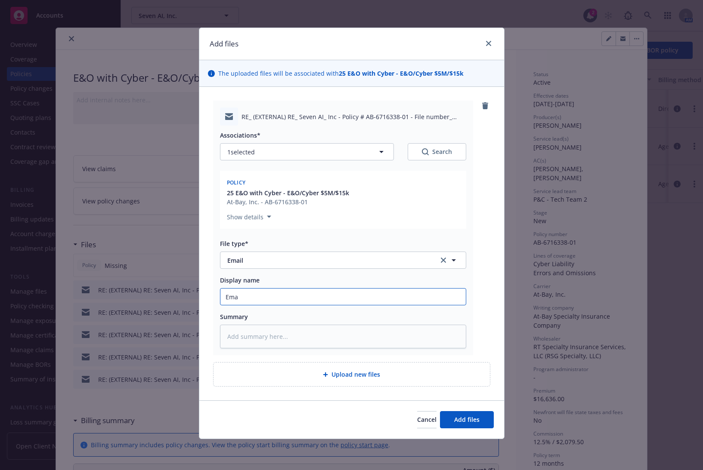
type textarea "x"
type input "Email"
type textarea "x"
type input "Email"
type textarea "x"
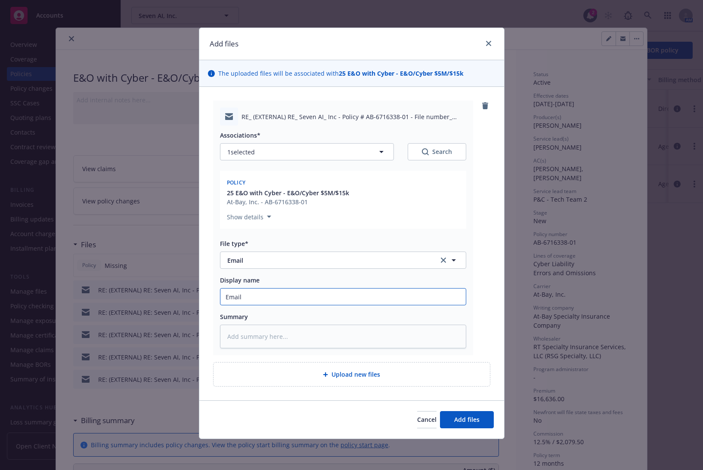
type input "Email f"
type textarea "x"
type input "Email fr"
type textarea "x"
type input "Email fro"
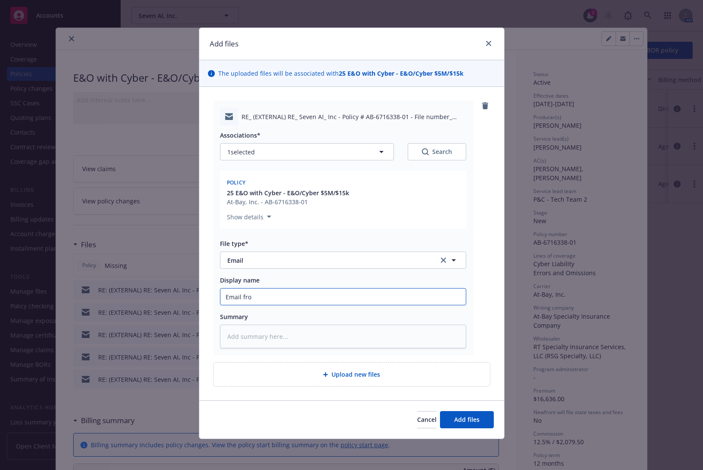
type textarea "x"
type input "Email fr"
type textarea "x"
type input "Email f"
type textarea "x"
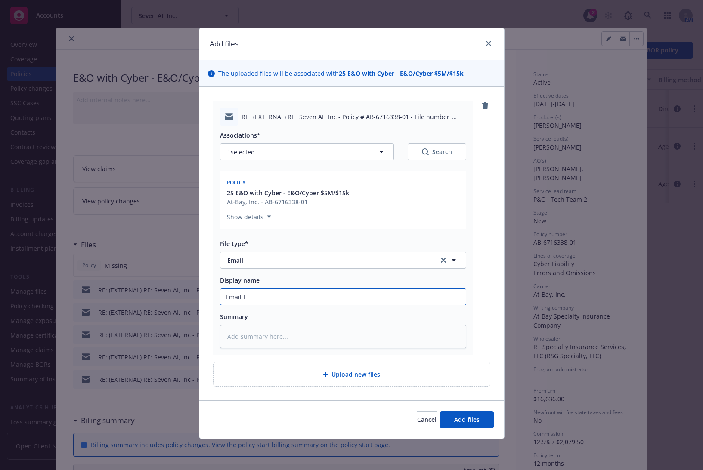
type input "Email"
type textarea "x"
type input "Email w"
type textarea "x"
type input "Email wi"
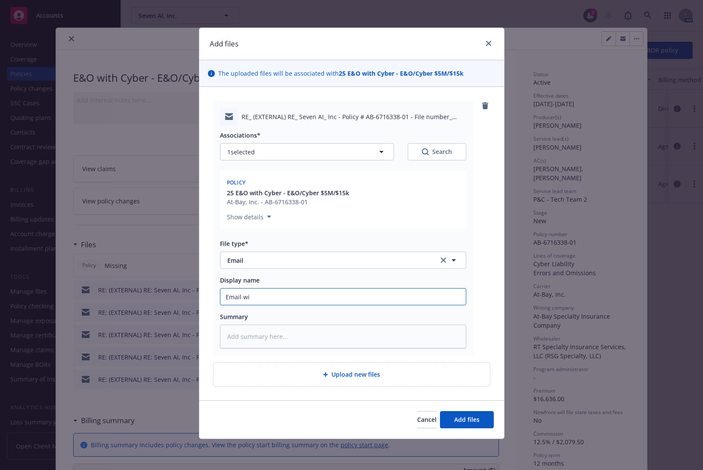
type textarea "x"
type input "Email wit"
type textarea "x"
type input "Email with"
type textarea "x"
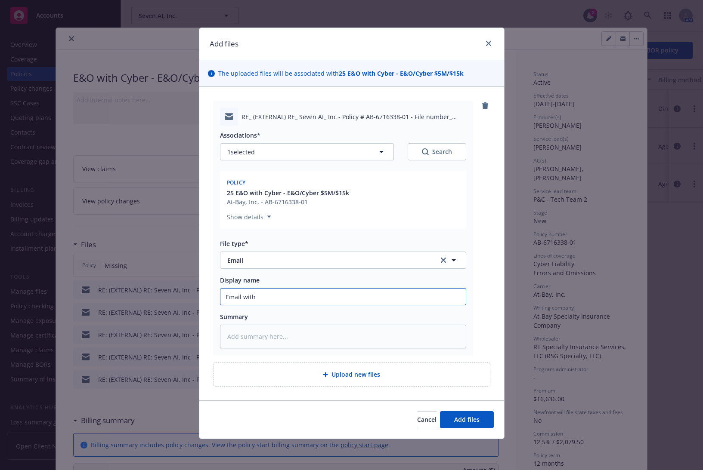
type input "Email with p"
type textarea "x"
type input "Email with po"
type textarea "x"
type input "Email with pol"
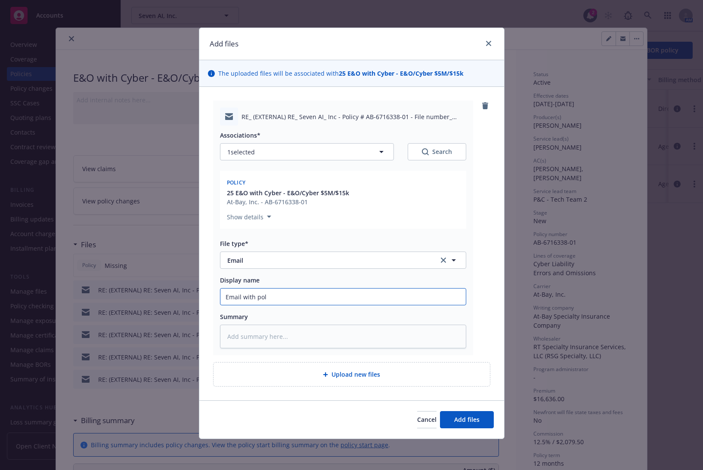
type textarea "x"
type input "Email with poli"
type textarea "x"
type input "Email with polic"
type textarea "x"
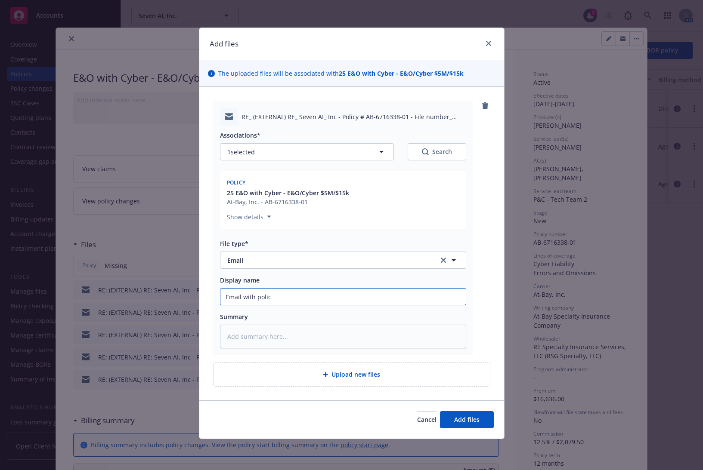
type input "Email with policy"
type textarea "x"
type input "Email with policy"
type textarea "x"
type input "Email with policy f"
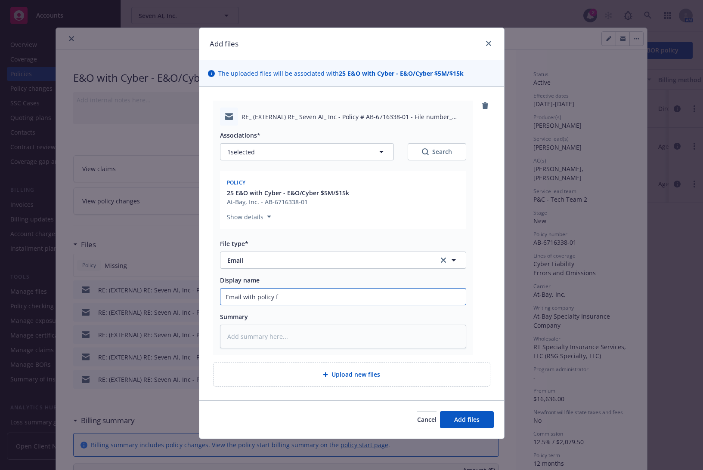
type textarea "x"
type input "Email with policy fr"
type textarea "x"
type input "Email with policy fro"
type textarea "x"
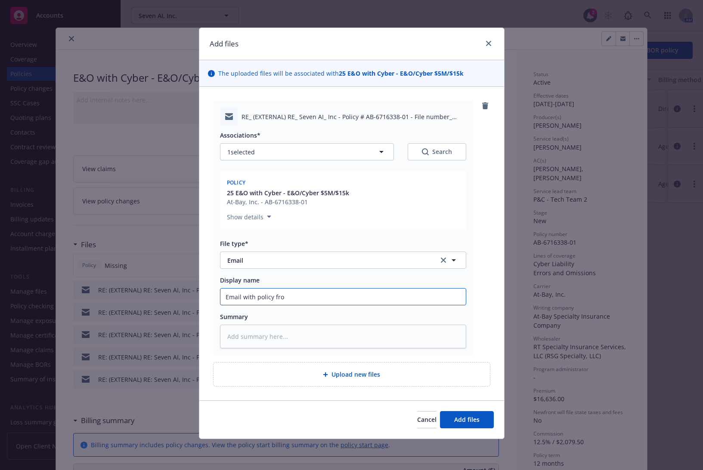
type input "Email with policy from"
type textarea "x"
type input "Email with policy from"
type textarea "x"
type input "Email with policy from R"
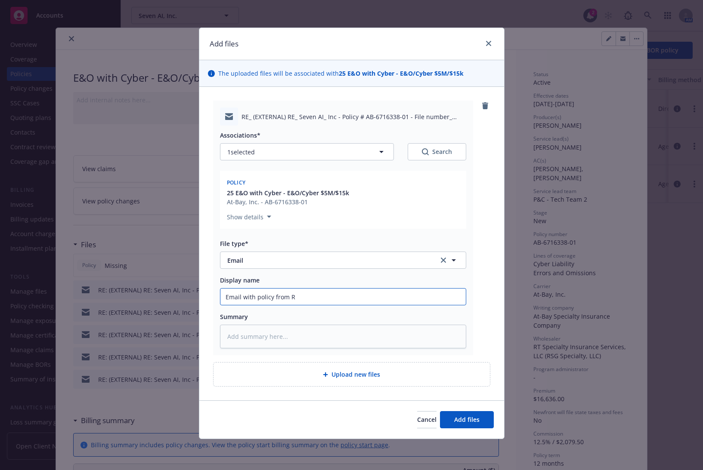
type textarea "x"
type input "Email with policy from RY"
type textarea "x"
type input "Email with policy from R"
type textarea "x"
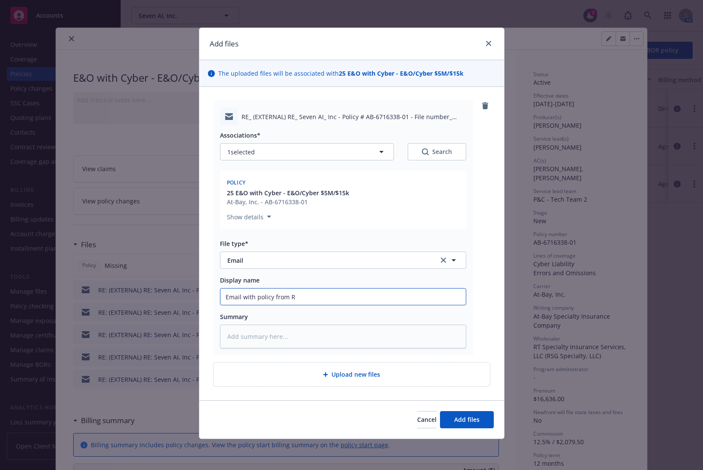
type input "Email with policy from RT"
type textarea "x"
type input "Email with policy from RT"
type textarea "x"
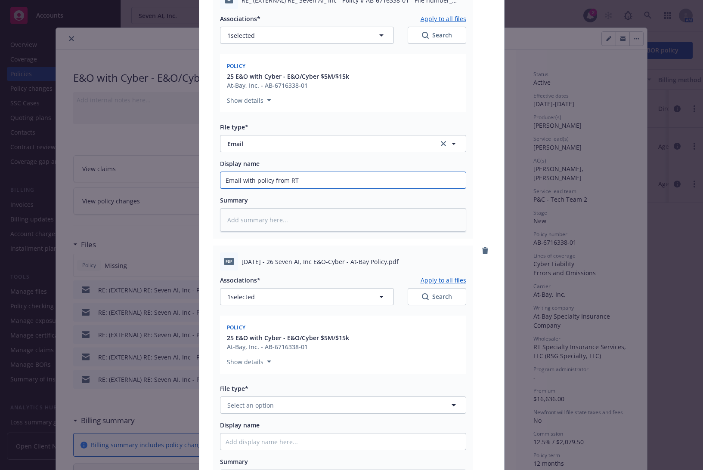
scroll to position [179, 0]
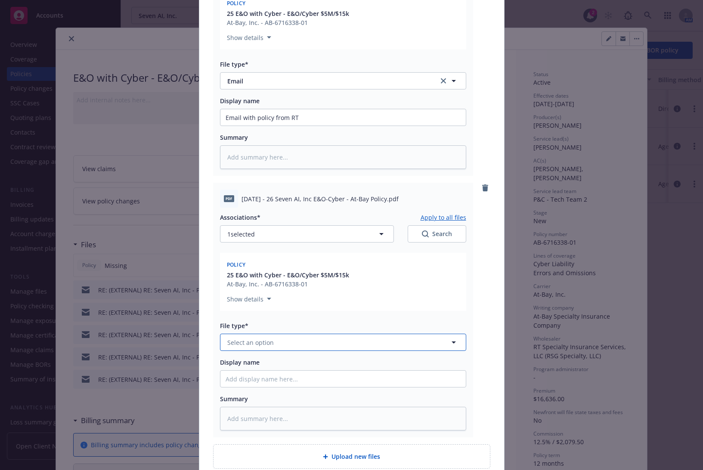
click at [283, 345] on button "Select an option" at bounding box center [343, 342] width 246 height 17
type input "poli"
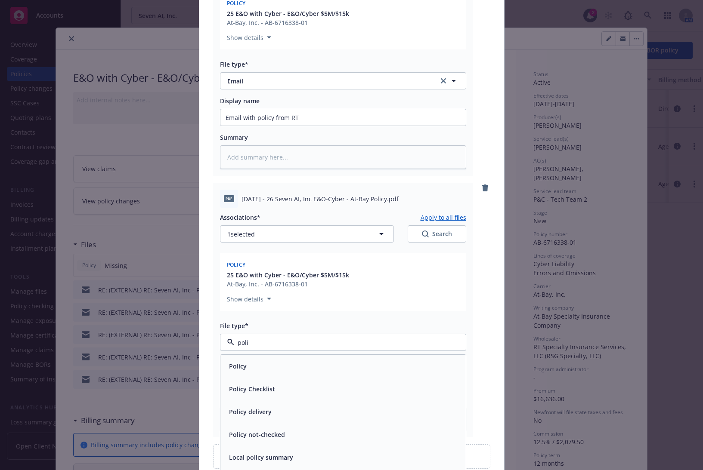
click at [279, 356] on div "Policy" at bounding box center [342, 366] width 245 height 23
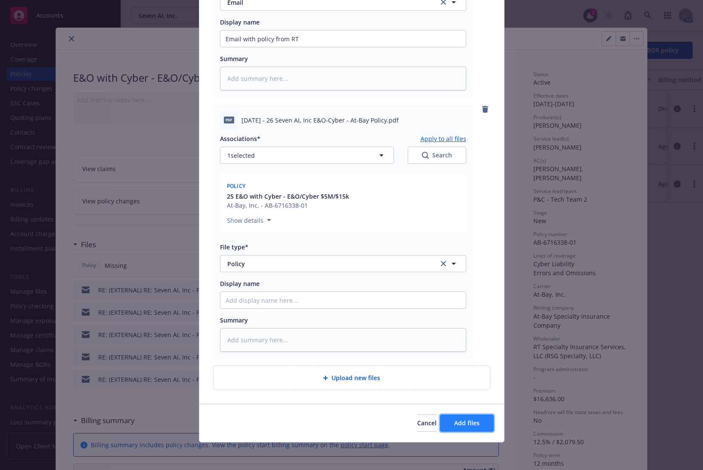
click at [480, 417] on button "Add files" at bounding box center [467, 423] width 54 height 17
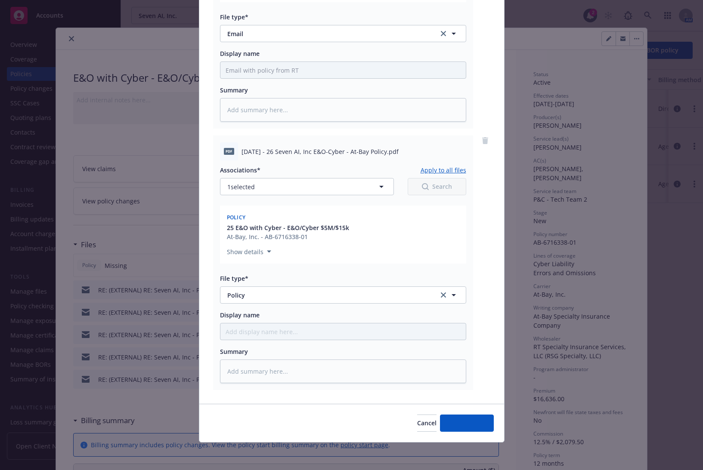
scroll to position [227, 0]
type textarea "x"
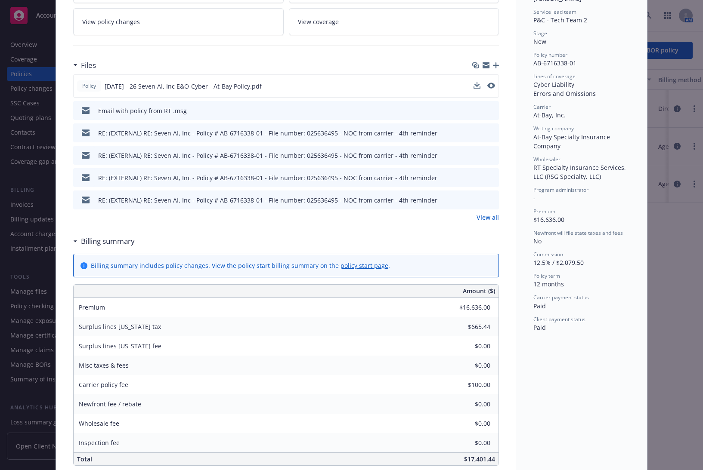
scroll to position [0, 0]
